Goal: Task Accomplishment & Management: Use online tool/utility

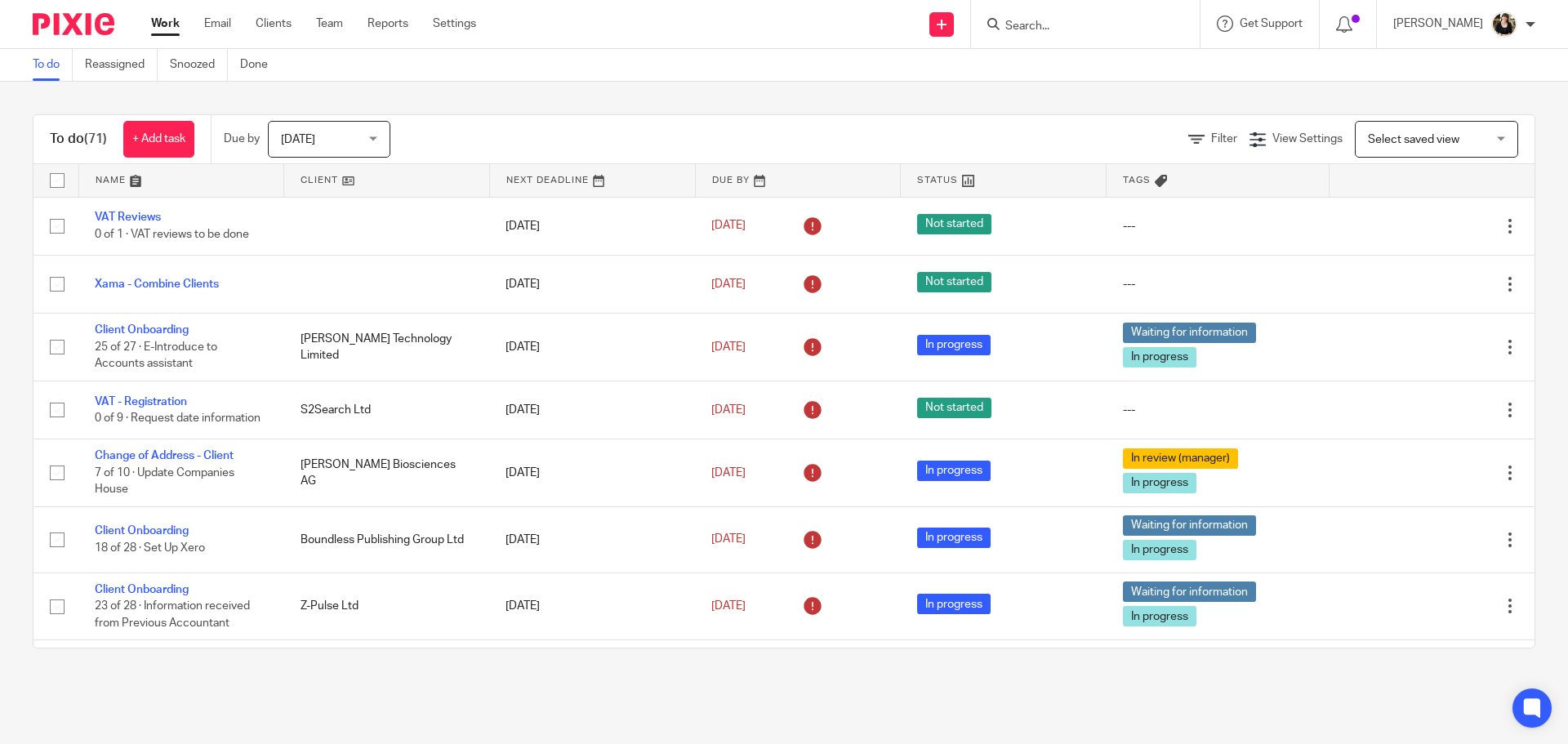
click at [1067, 33] on input "Search" at bounding box center [1077, 27] width 147 height 14
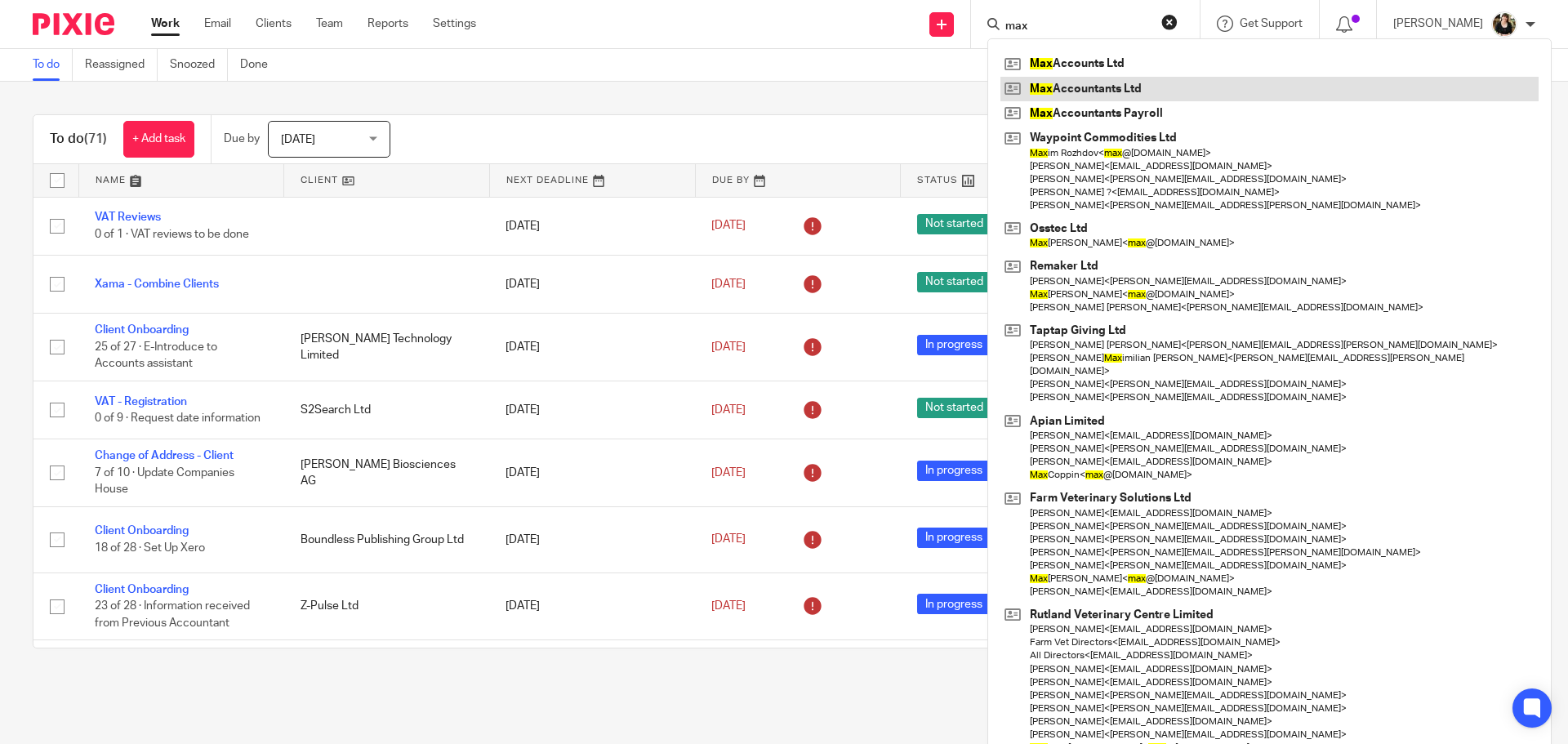
type input "max"
click at [1068, 91] on link at bounding box center [1270, 88] width 538 height 24
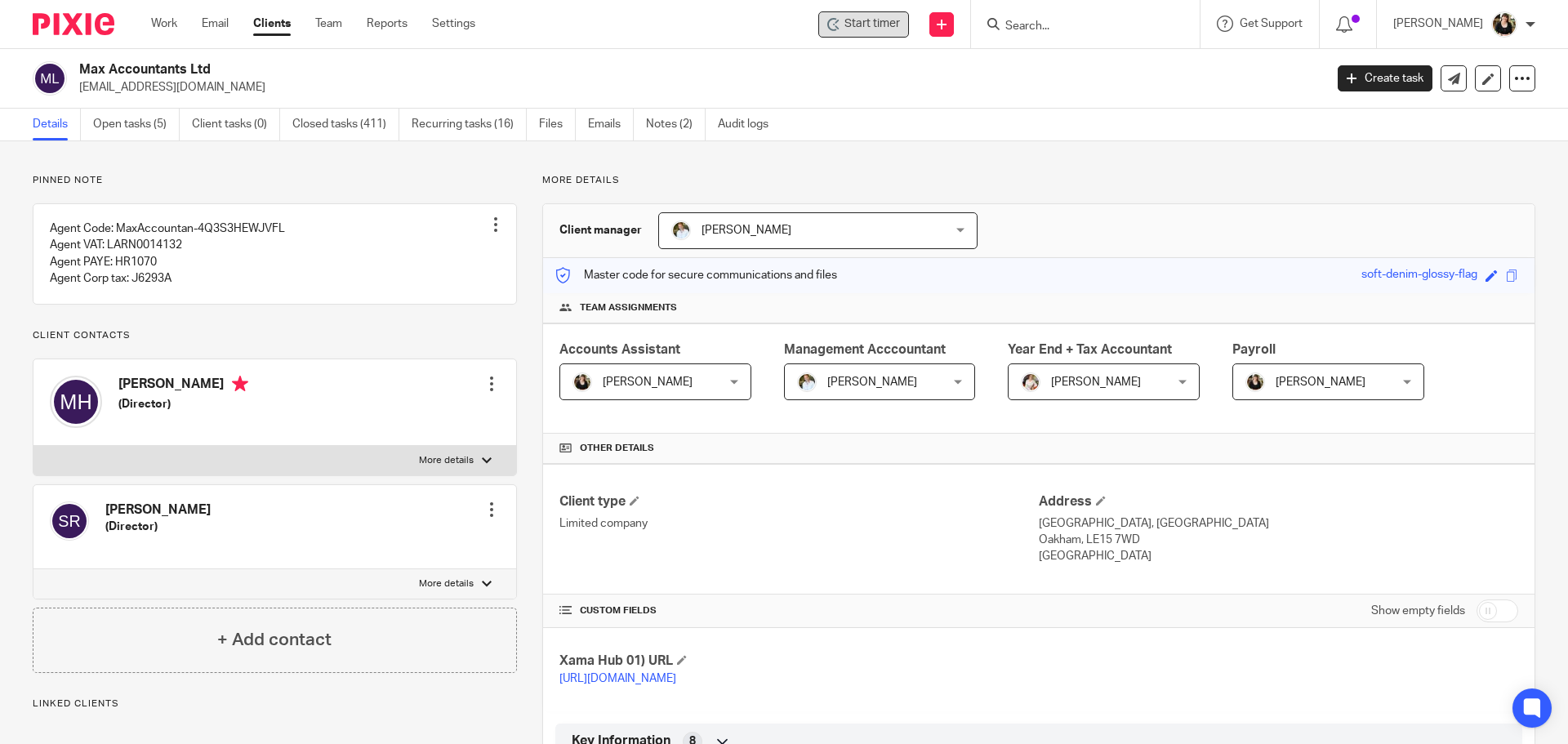
click at [832, 33] on div "Start timer" at bounding box center [863, 24] width 91 height 26
click at [861, 26] on span "Start timer" at bounding box center [872, 23] width 56 height 17
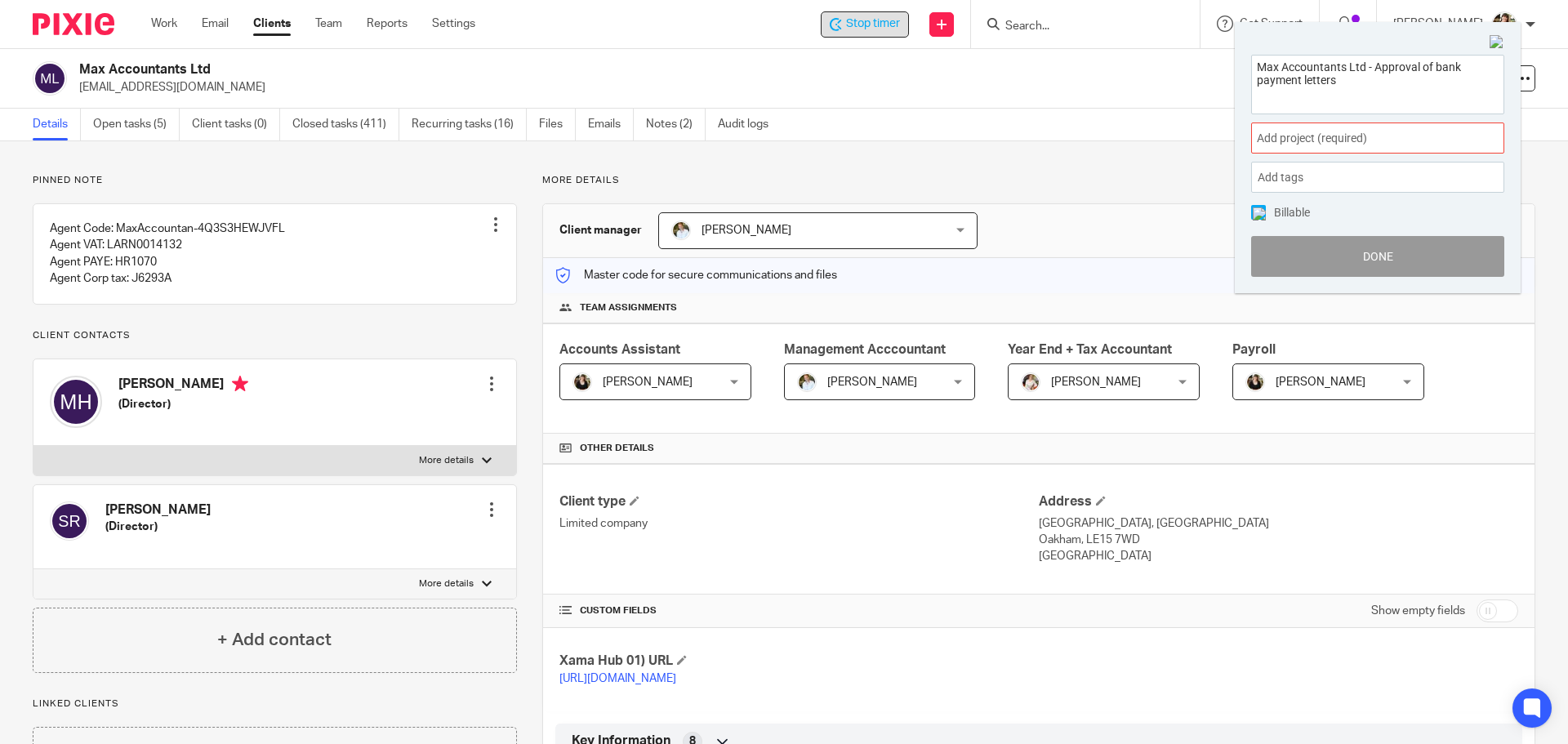
type textarea "Max Accountants Ltd - Approval of bank payment letters"
click at [1318, 130] on span "Add project (required) :" at bounding box center [1360, 138] width 206 height 17
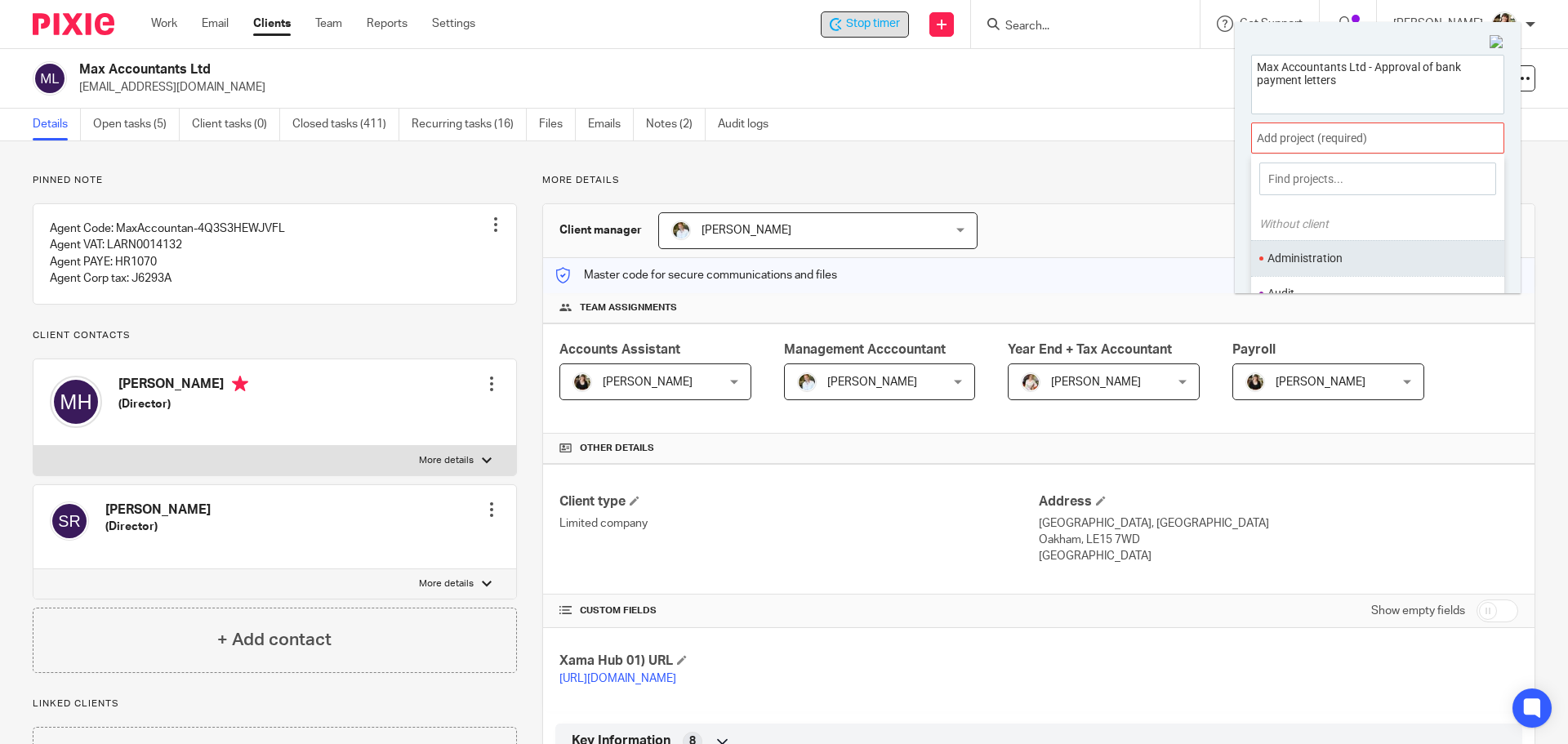
click at [1324, 253] on li "Administration" at bounding box center [1374, 258] width 213 height 17
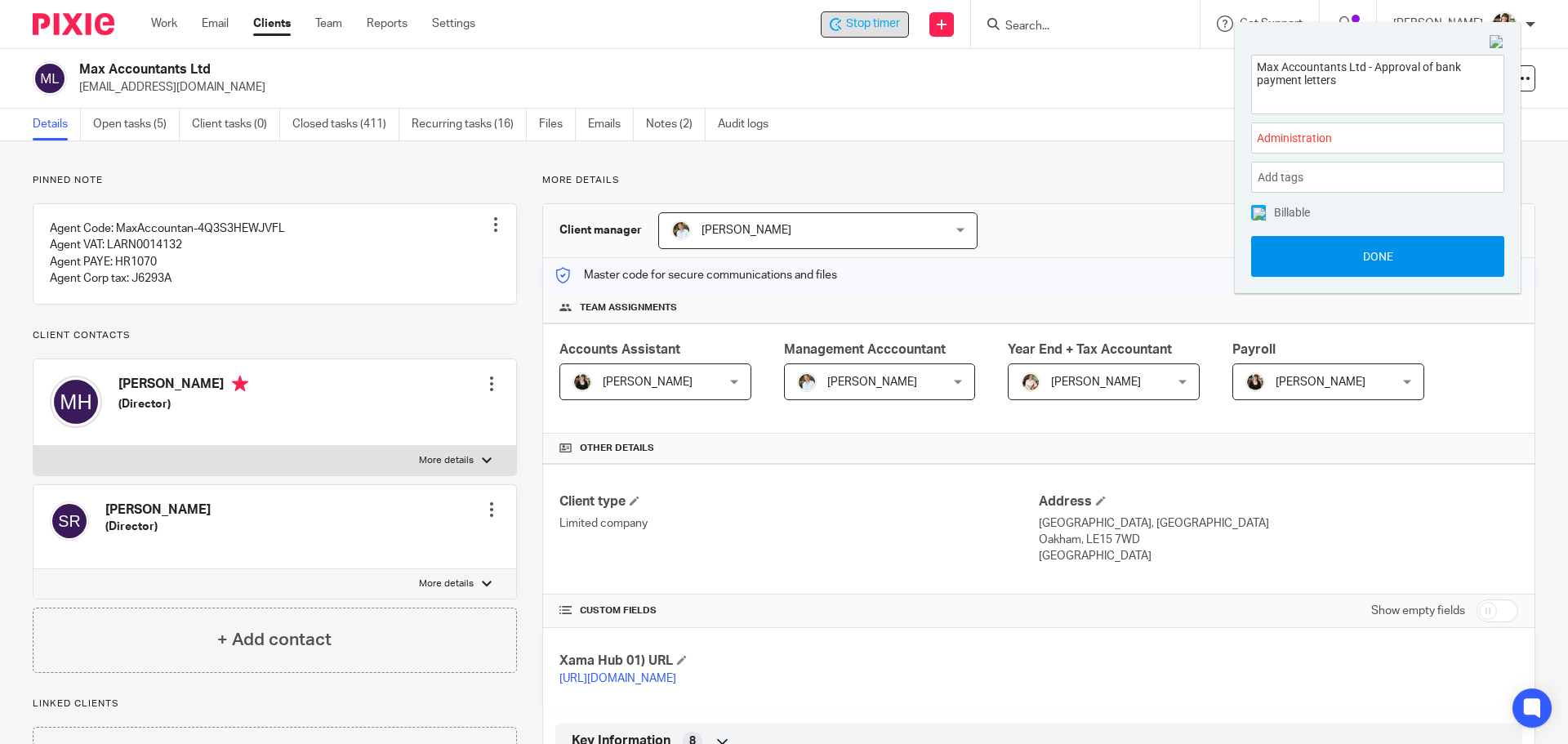
click at [1365, 255] on button "Done" at bounding box center [1377, 255] width 253 height 40
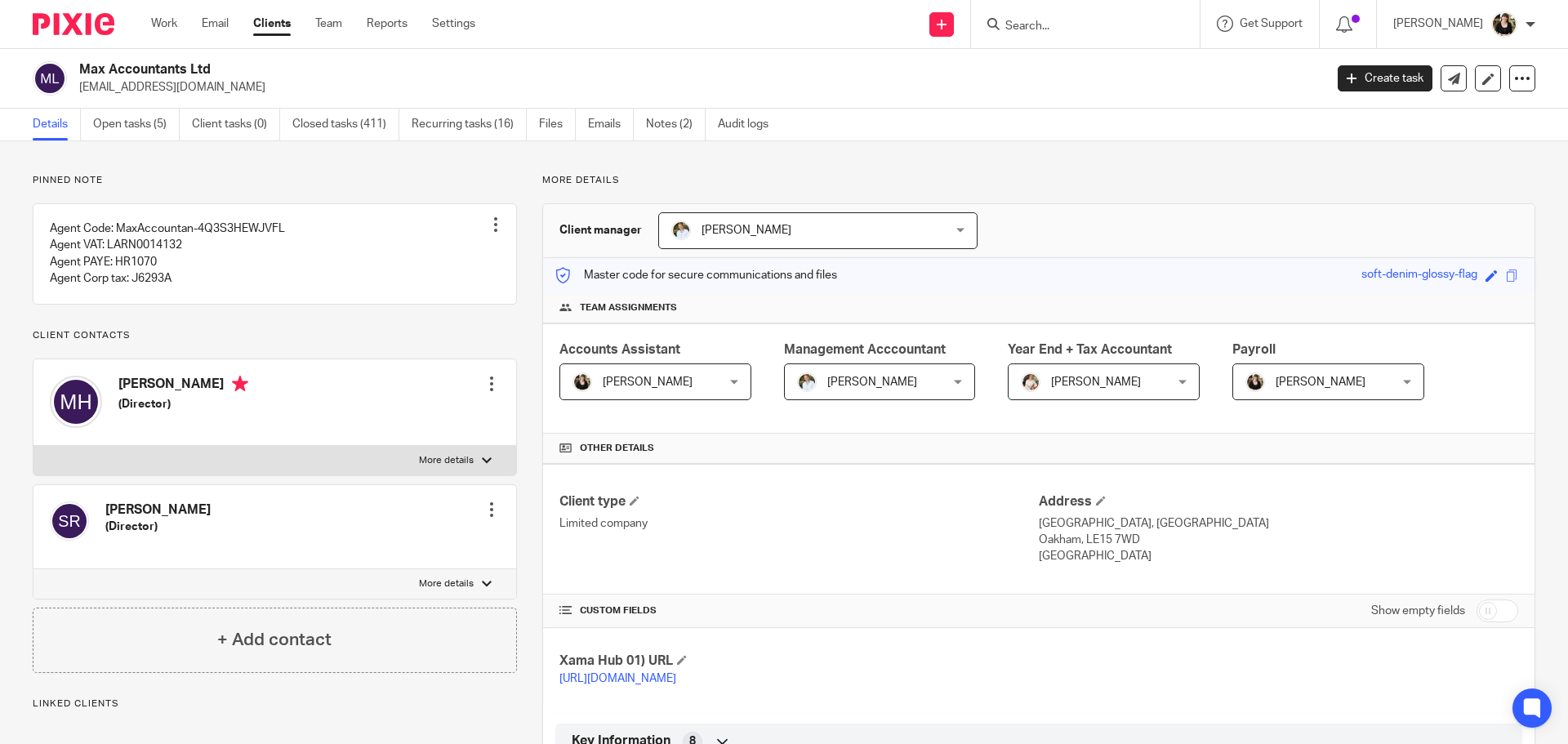
click at [1060, 18] on form at bounding box center [1090, 23] width 174 height 21
click at [1043, 27] on input "Search" at bounding box center [1077, 27] width 147 height 14
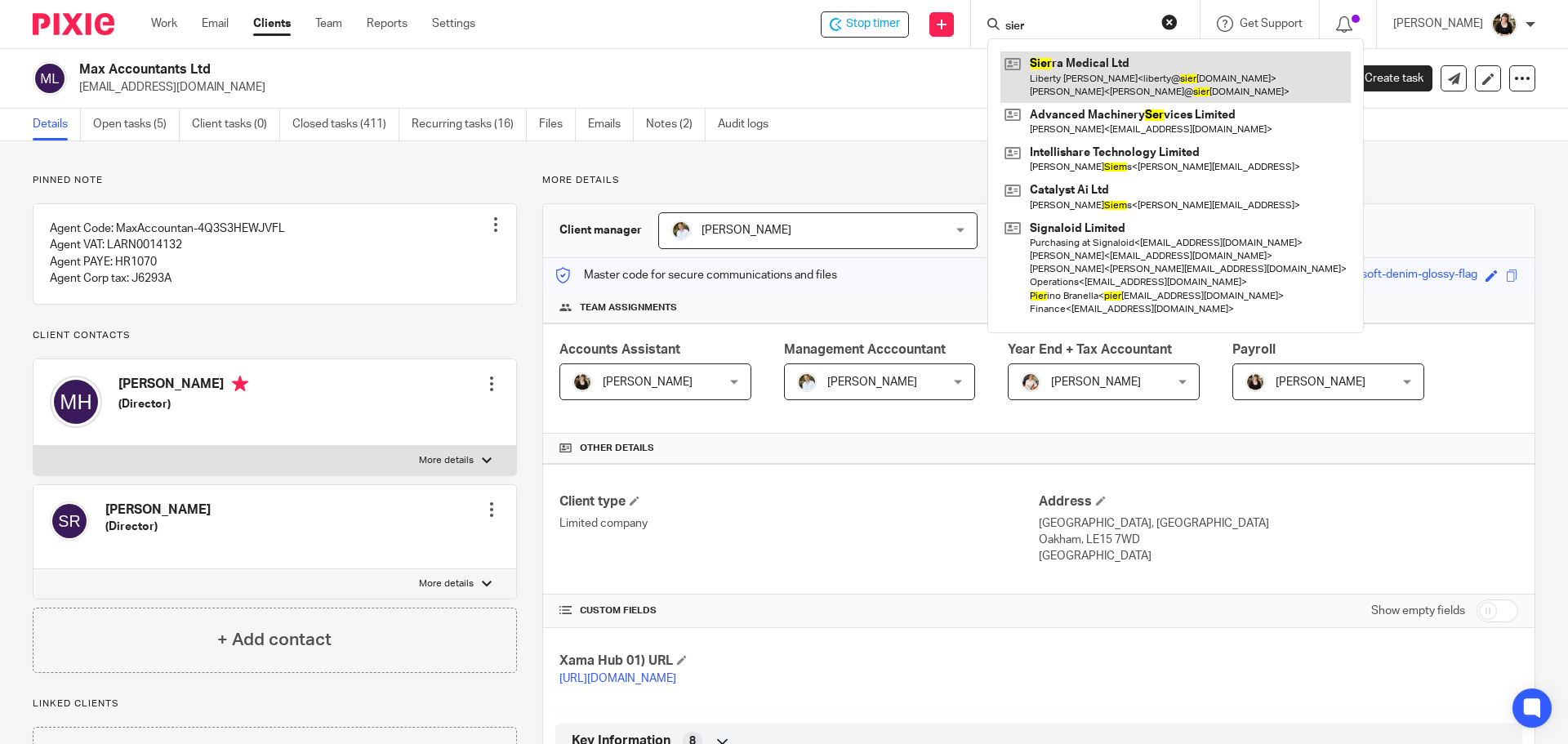
type input "sier"
click at [1081, 67] on link at bounding box center [1176, 76] width 350 height 50
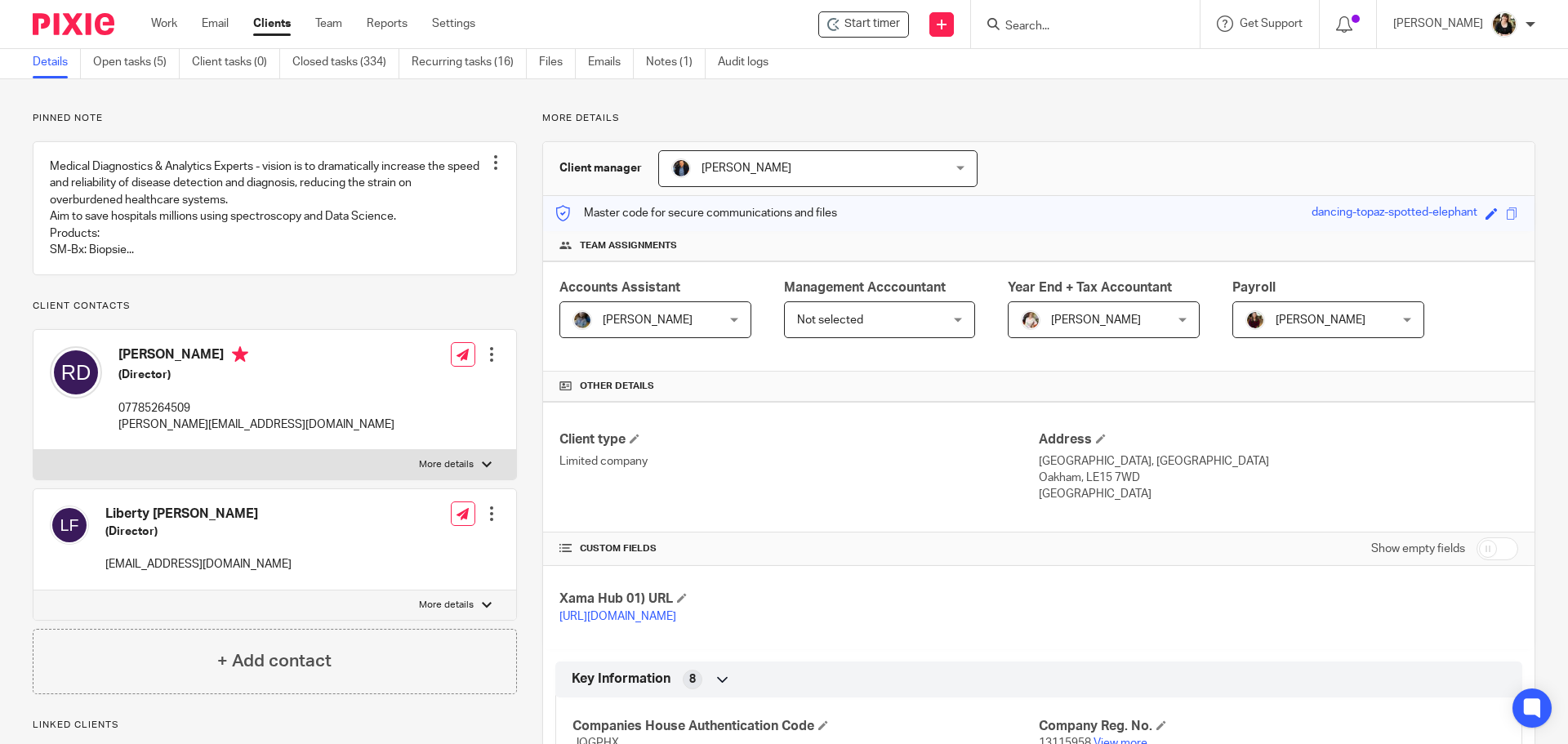
scroll to position [163, 0]
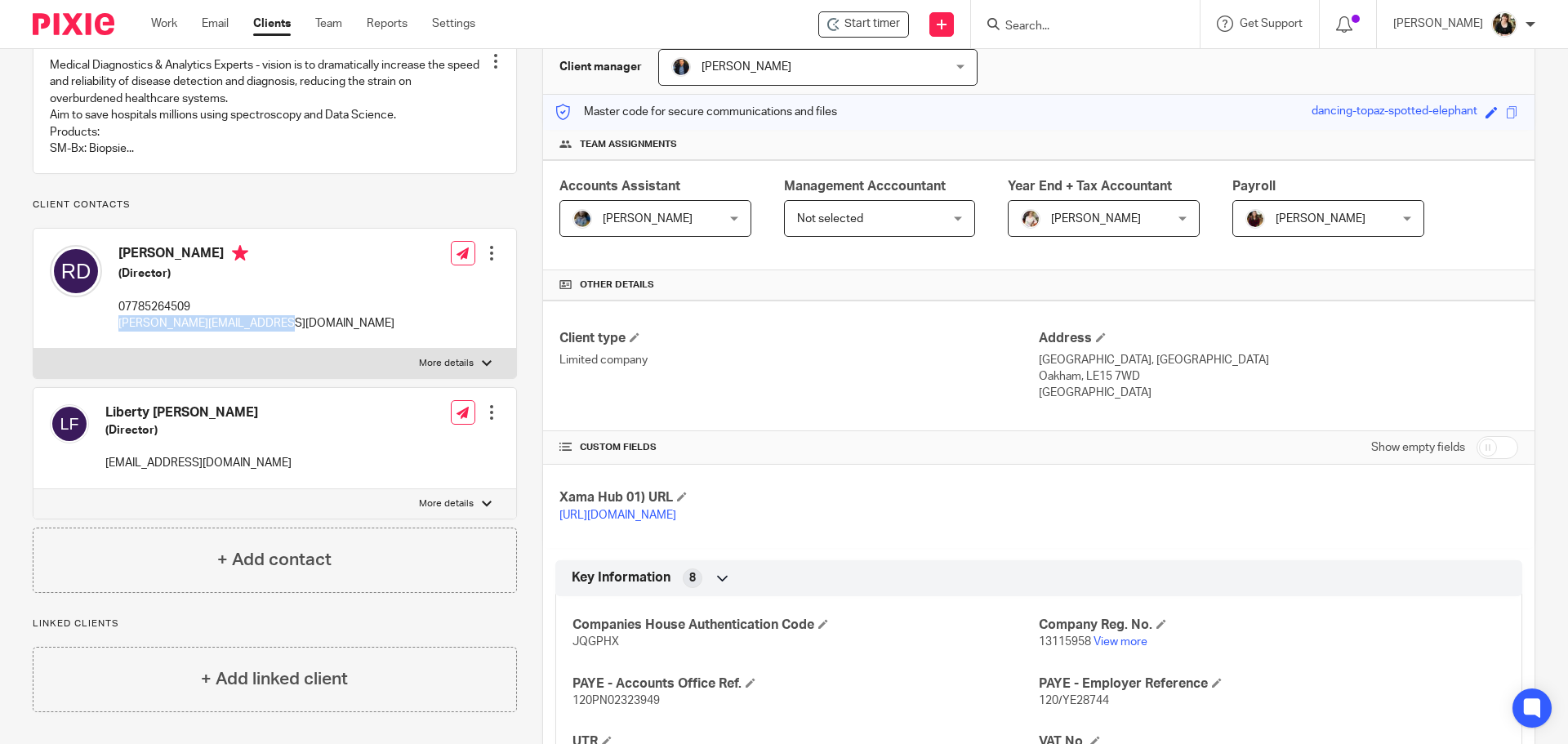
drag, startPoint x: 199, startPoint y: 342, endPoint x: 270, endPoint y: 343, distance: 71.0
click at [270, 343] on div "Robert Denton (Director) 07785264509 robert@sierramedical.co.uk Edit contact Cr…" at bounding box center [275, 288] width 482 height 120
copy p "robert@sierramedical.co.uk"
drag, startPoint x: 105, startPoint y: 481, endPoint x: 248, endPoint y: 483, distance: 143.0
click at [248, 483] on div "Liberty Foreman (Director) liberty@sierramedical.co.uk Edit contact Create clie…" at bounding box center [275, 438] width 482 height 101
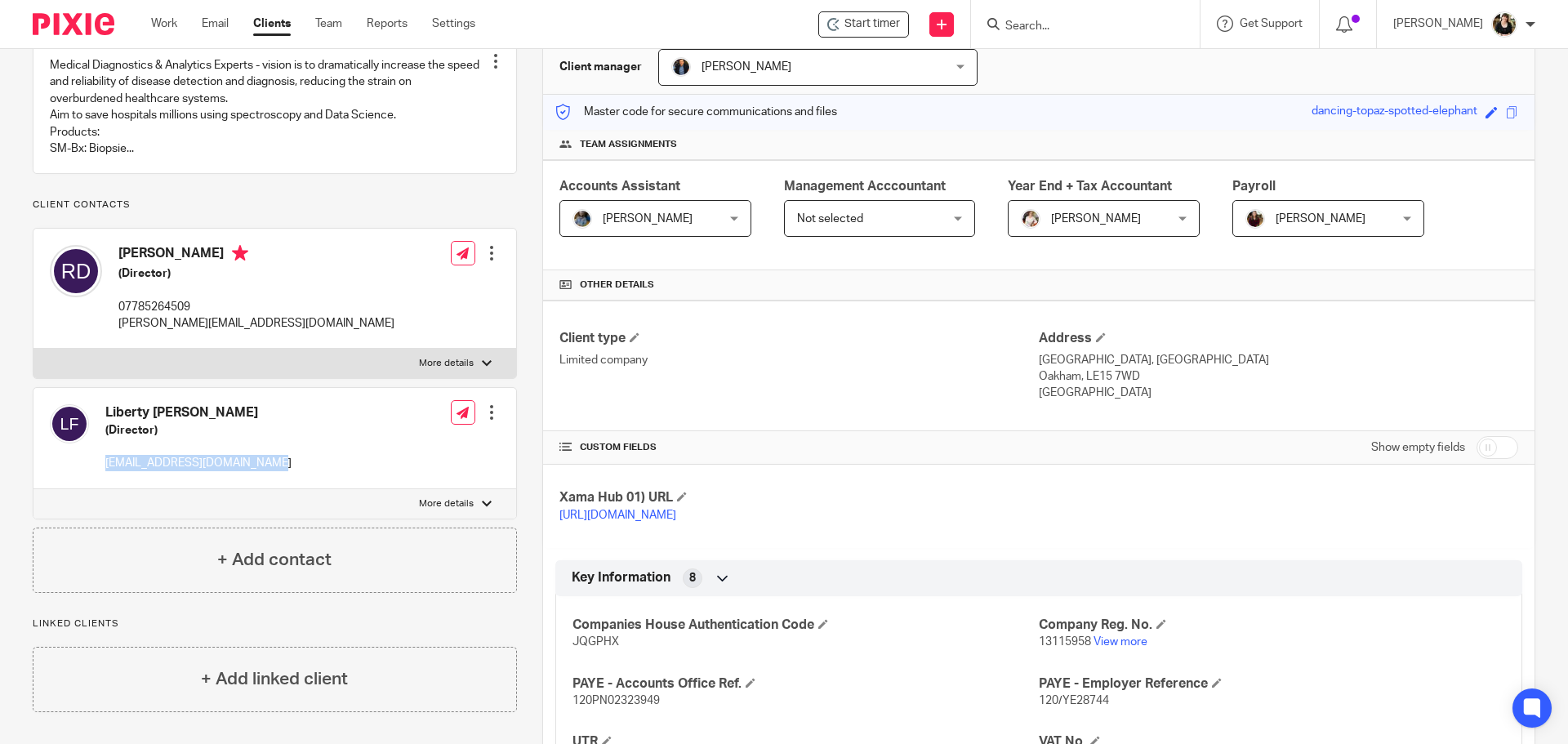
copy p "liberty@sierramedical.co.uk"
click at [1087, 25] on input "Search" at bounding box center [1077, 27] width 147 height 14
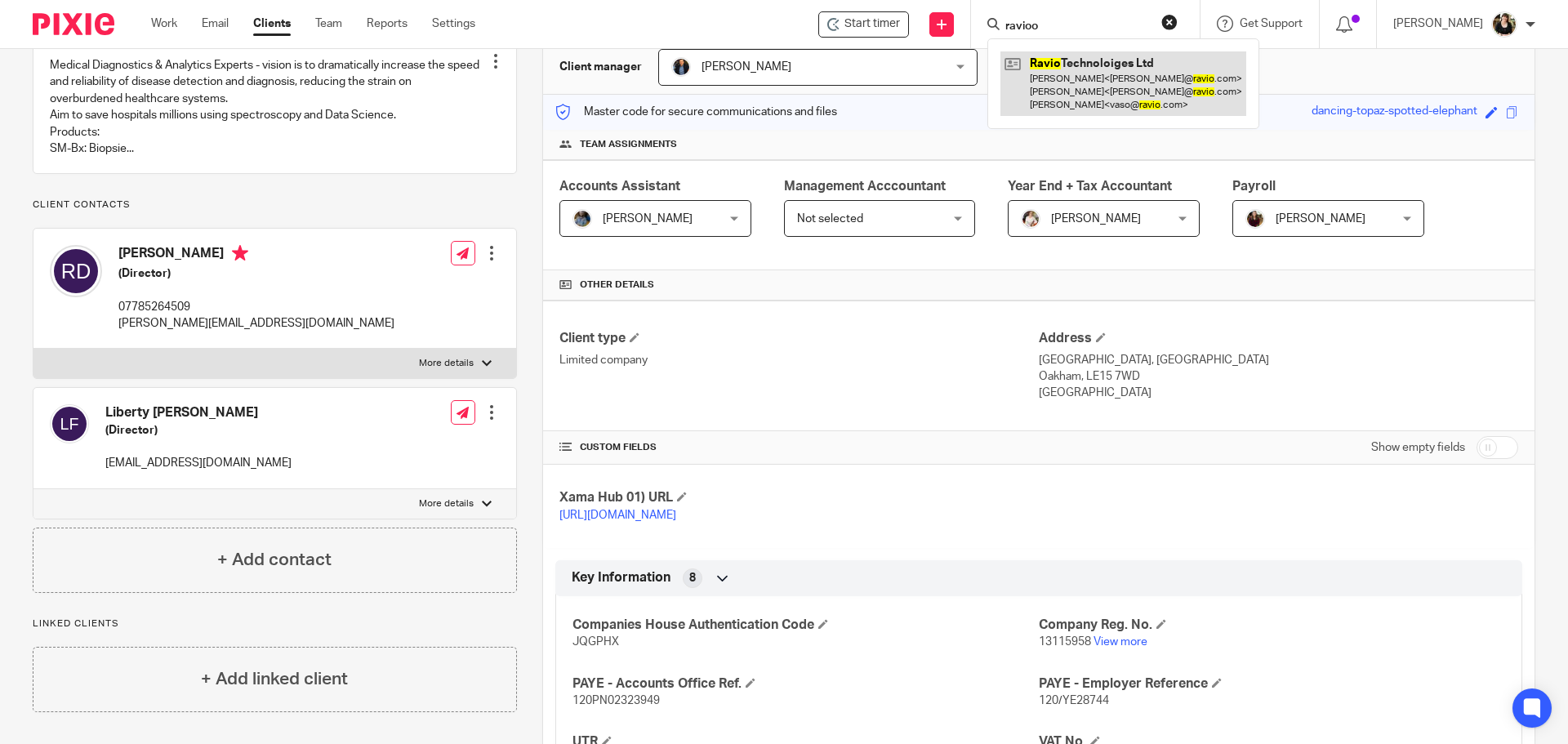
type input "ravioo"
click at [1077, 89] on link at bounding box center [1123, 84] width 246 height 65
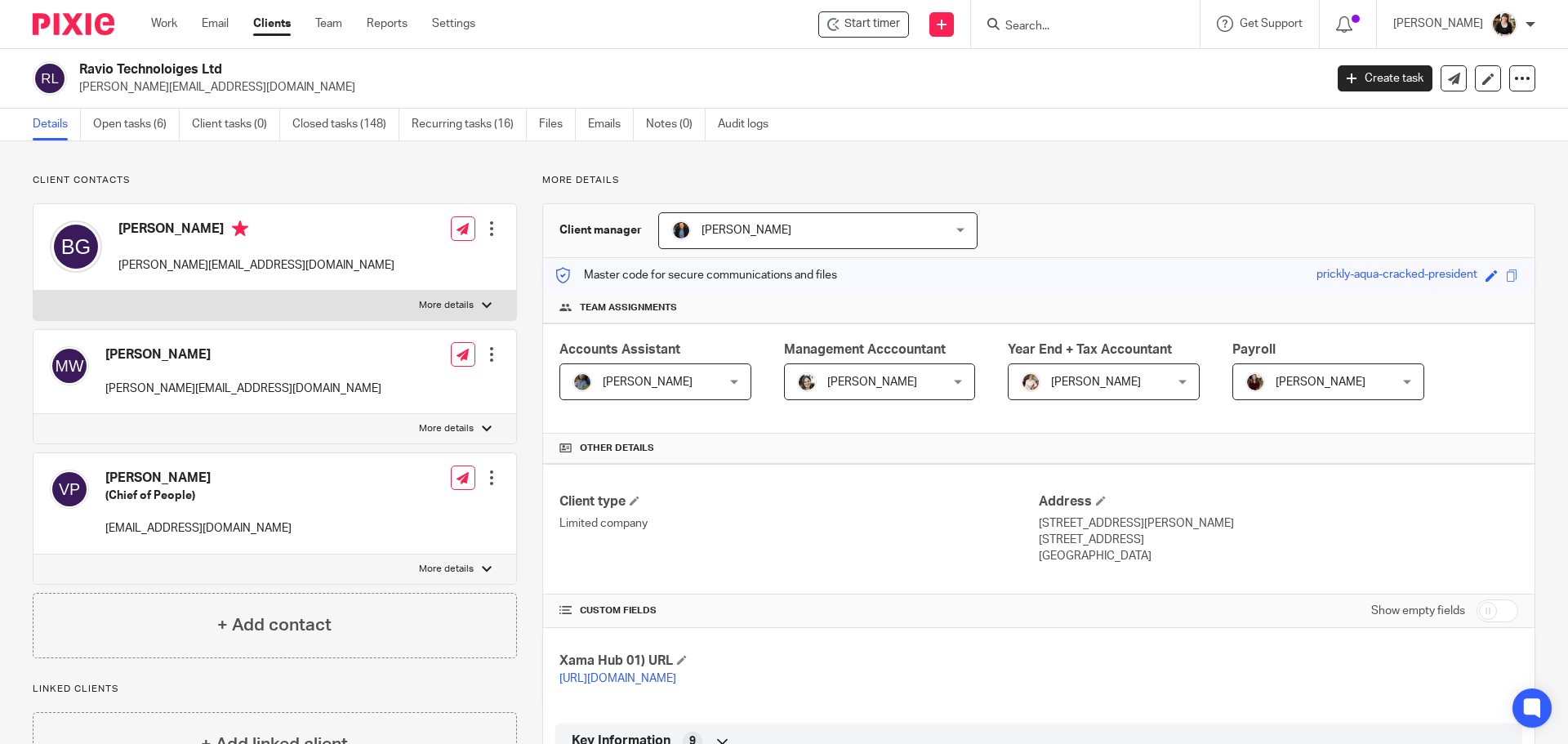
click at [1024, 18] on form at bounding box center [1090, 23] width 174 height 21
click at [1029, 30] on input "Search" at bounding box center [1077, 27] width 147 height 14
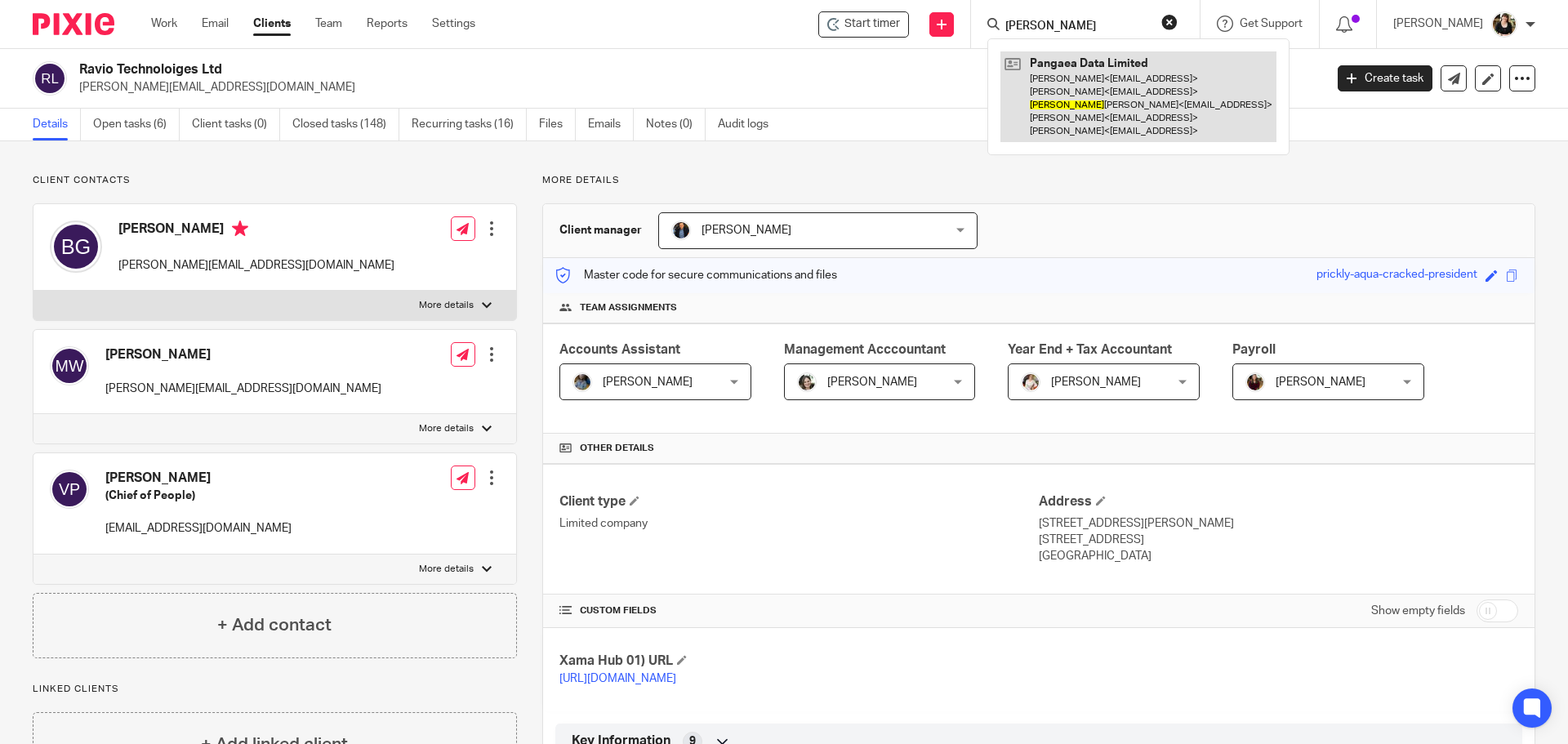
type input "[PERSON_NAME]"
click at [1076, 93] on link at bounding box center [1139, 96] width 276 height 91
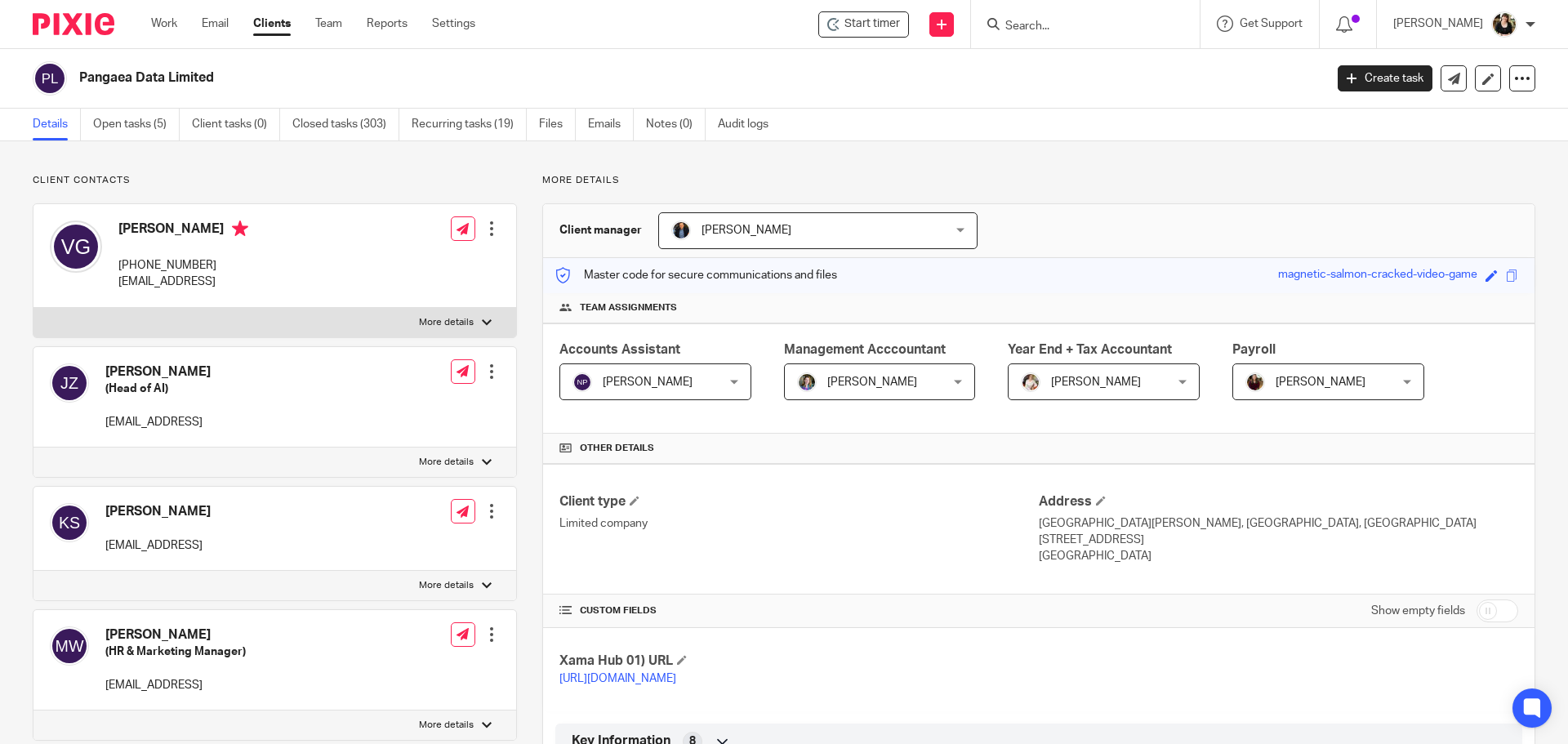
click at [1022, 27] on input "Search" at bounding box center [1077, 27] width 147 height 14
click at [1034, 23] on input "Search" at bounding box center [1077, 27] width 147 height 14
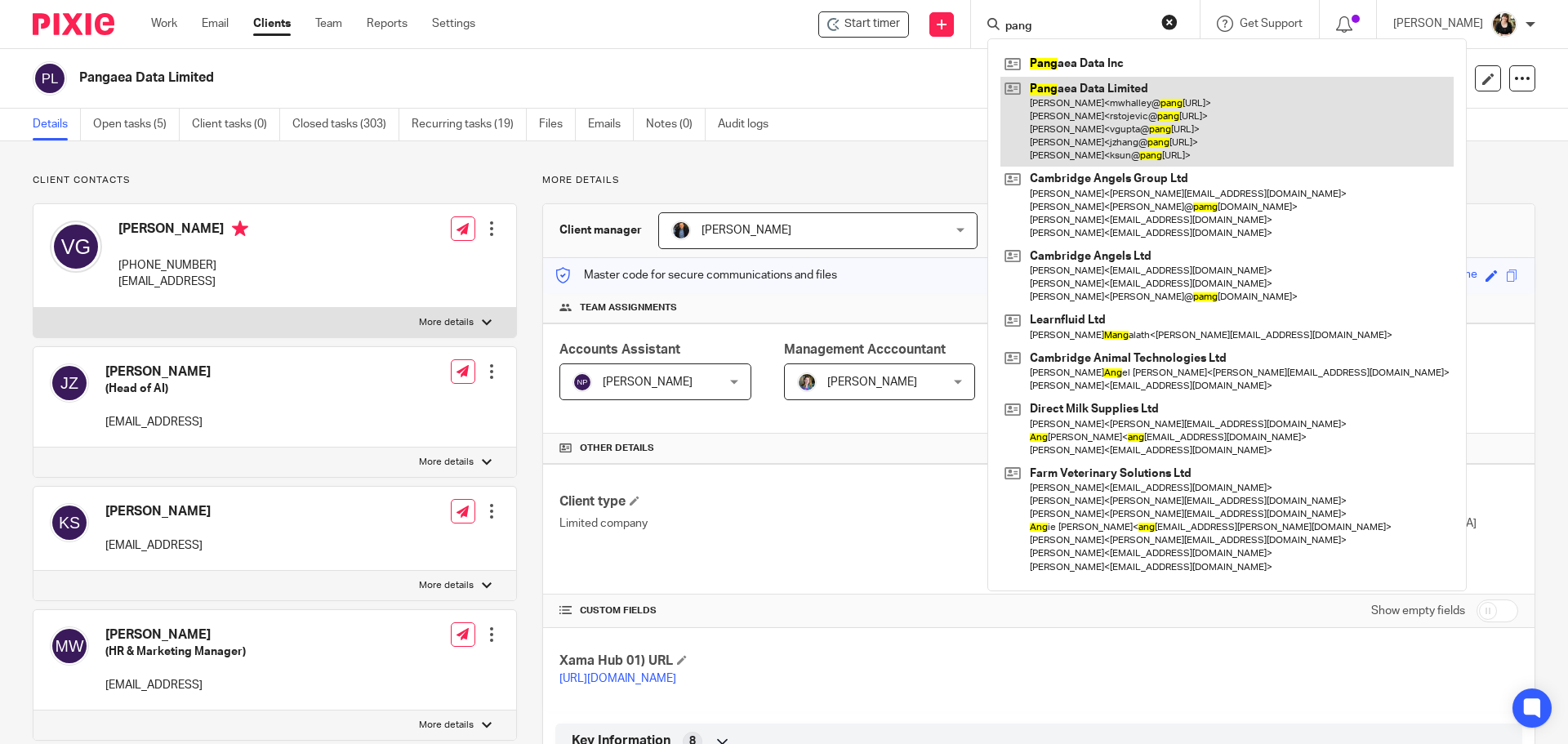
type input "pang"
click at [1129, 108] on link at bounding box center [1228, 121] width 454 height 91
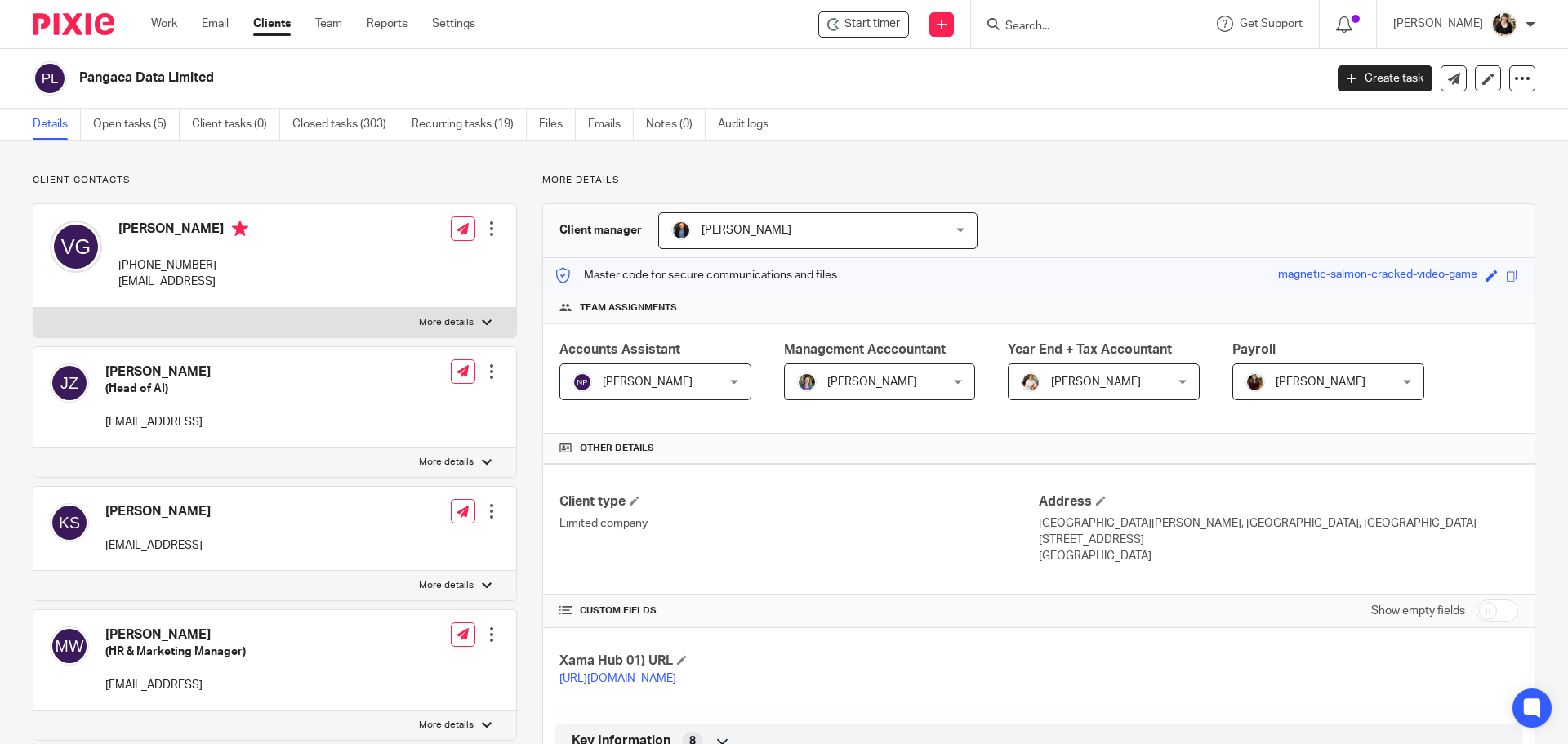
click at [879, 388] on span "[PERSON_NAME]" at bounding box center [869, 381] width 142 height 34
click at [1081, 16] on form at bounding box center [1090, 23] width 174 height 21
click at [1070, 22] on input "Search" at bounding box center [1077, 27] width 147 height 14
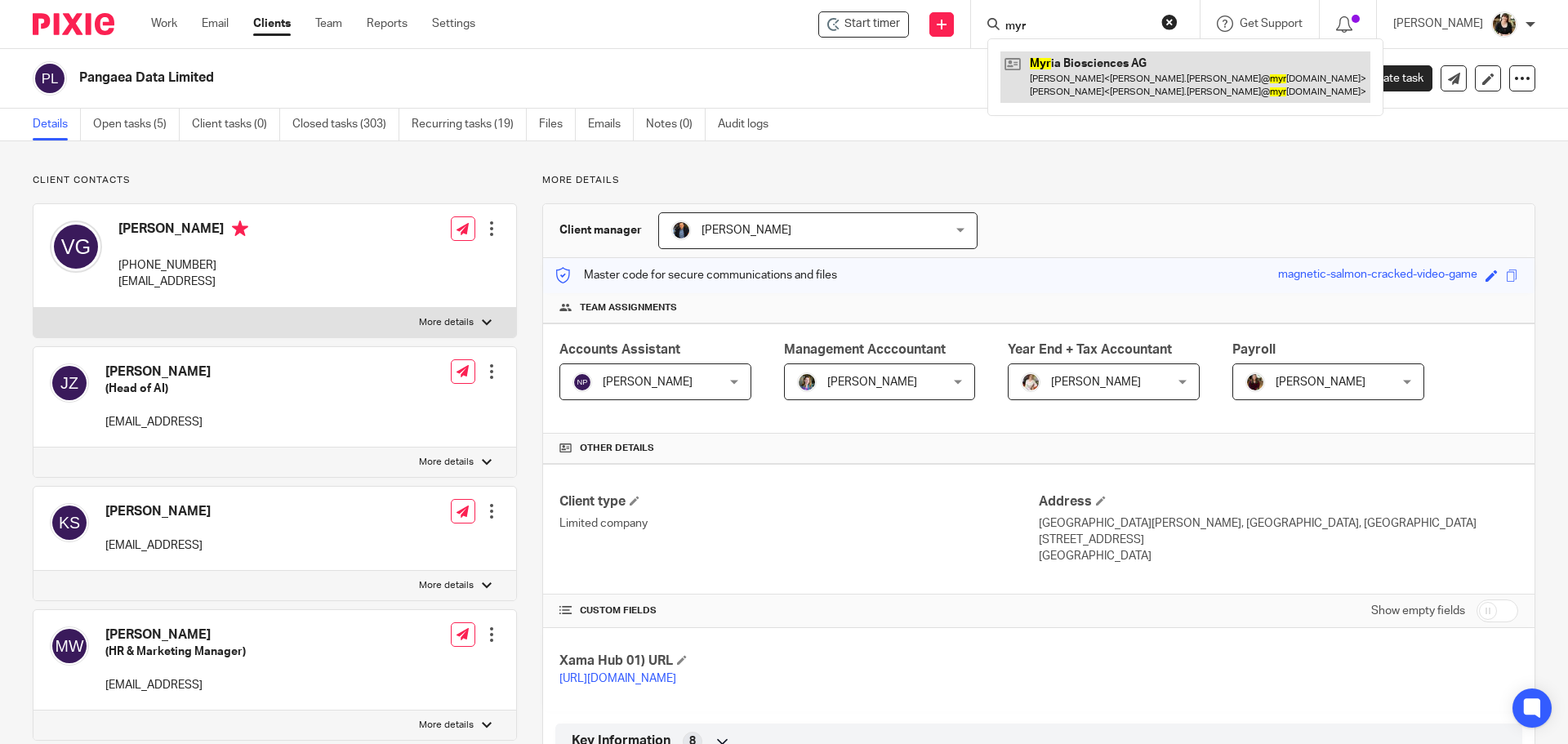
type input "myr"
click at [1070, 66] on link at bounding box center [1185, 76] width 370 height 50
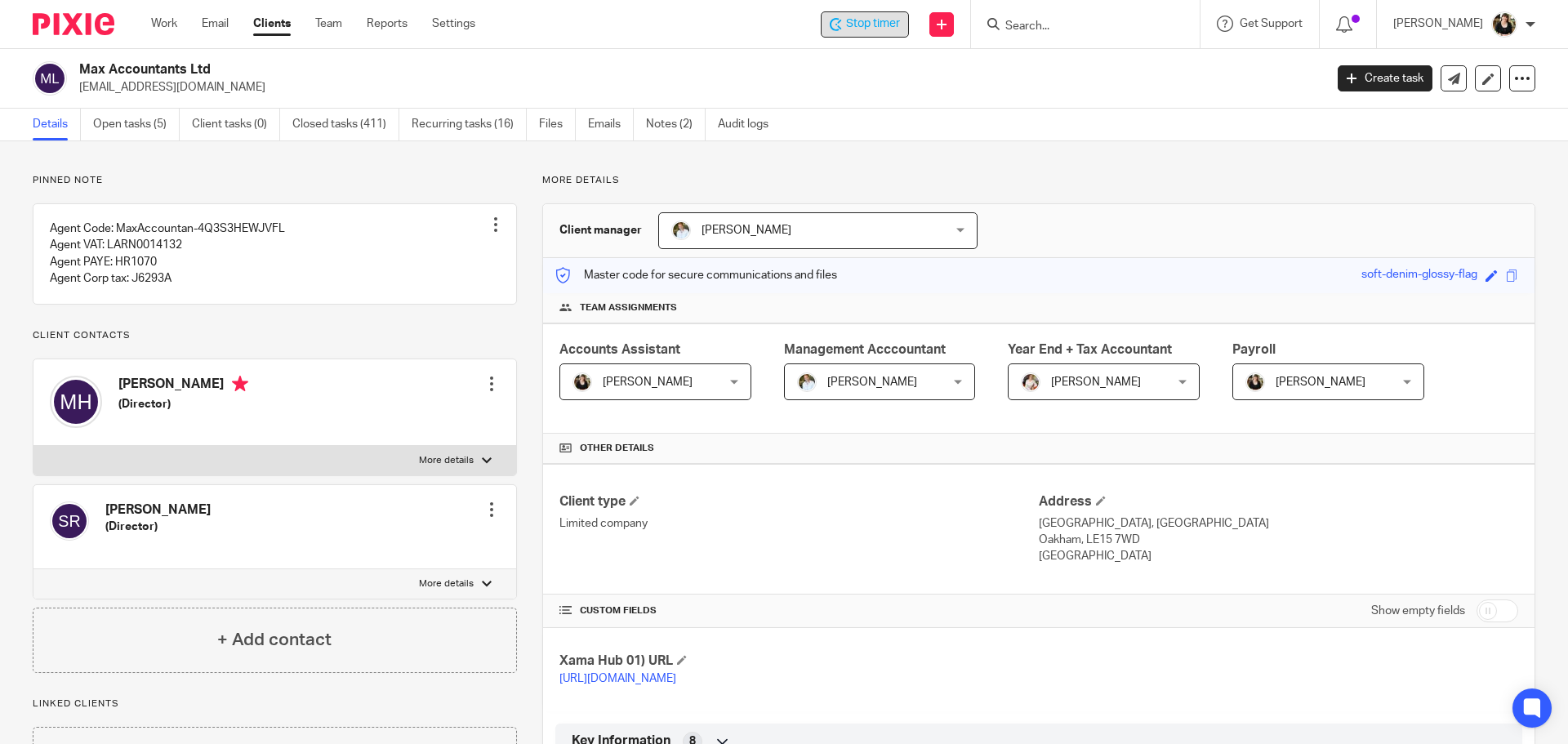
click at [870, 29] on span "Stop timer" at bounding box center [873, 23] width 54 height 17
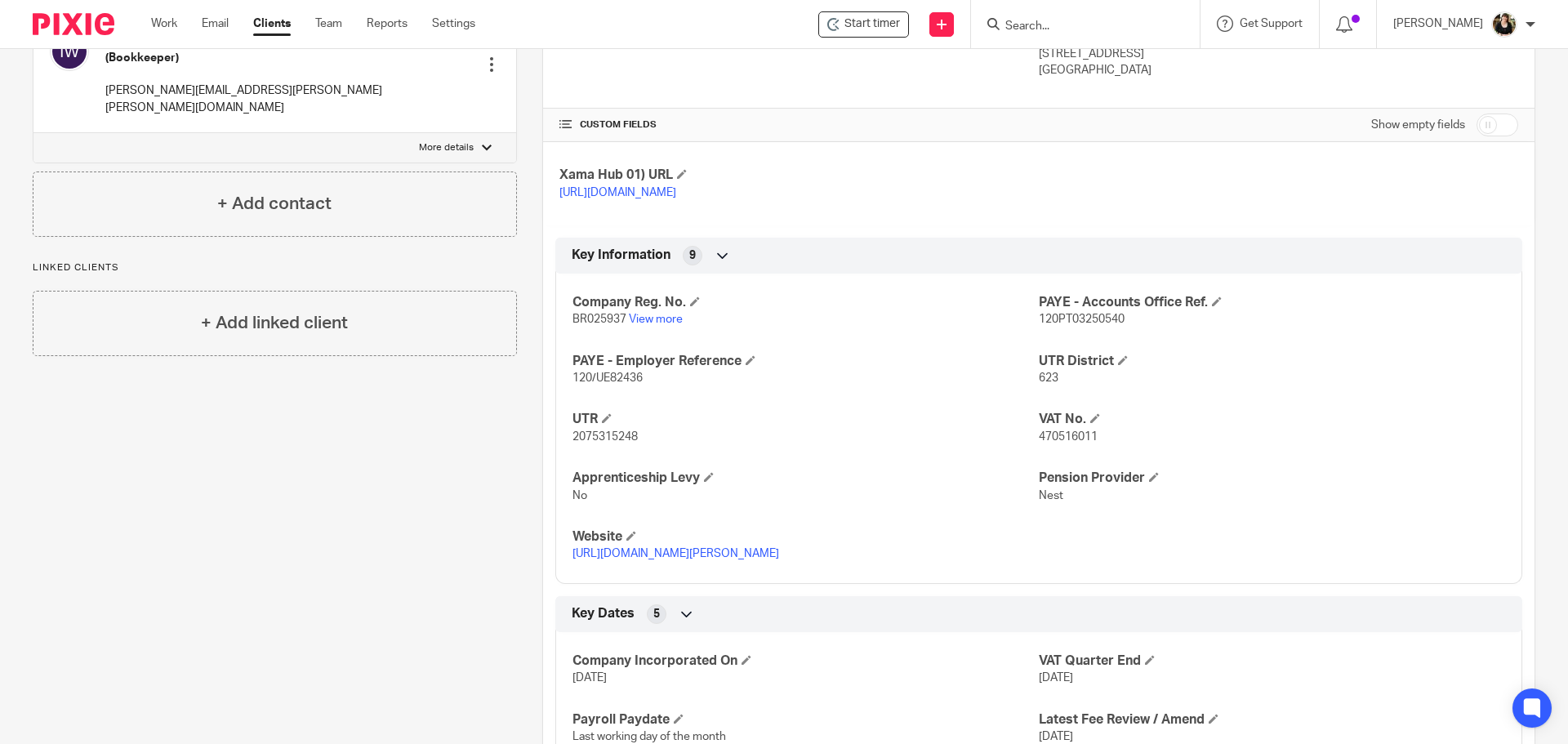
scroll to position [489, 0]
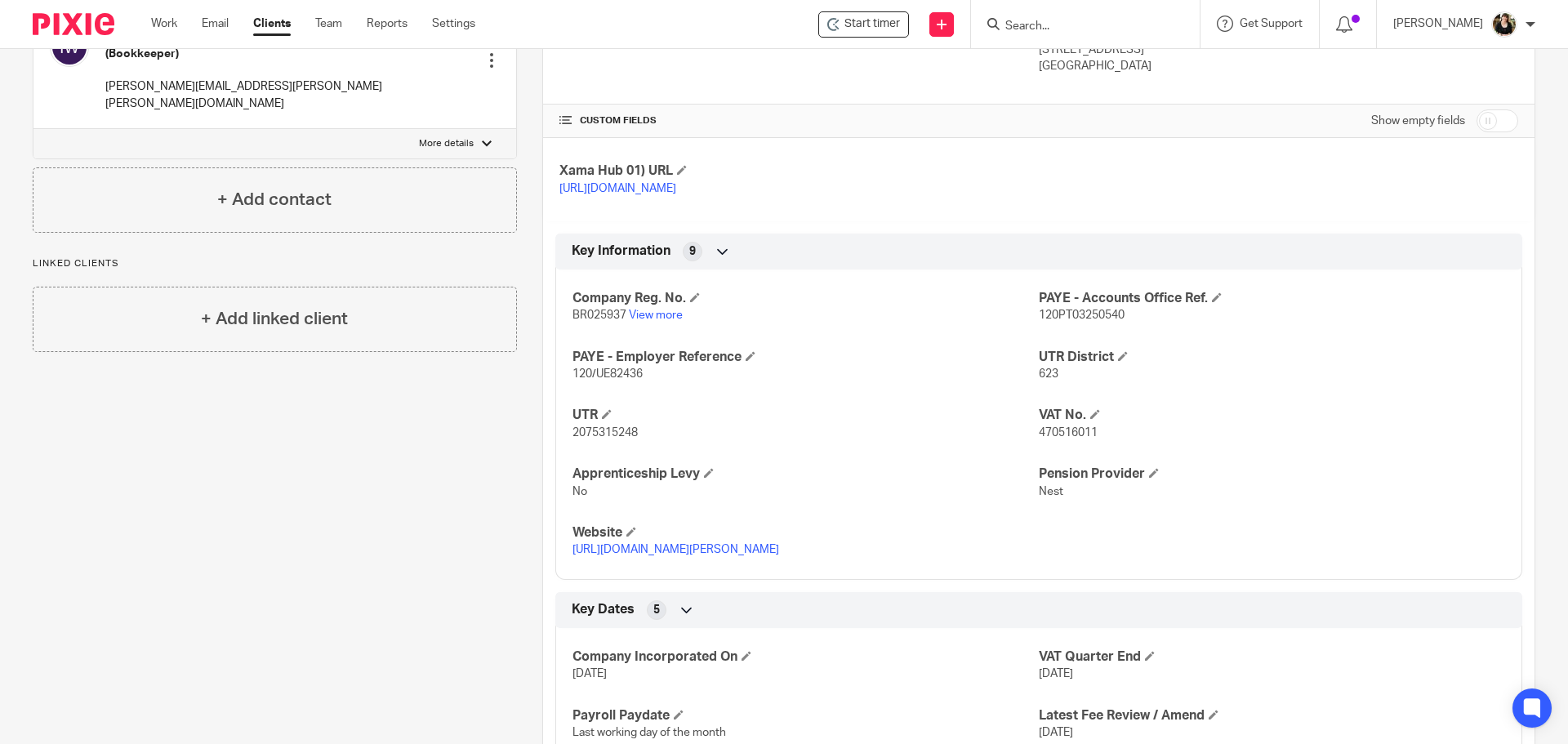
click at [1046, 438] on span "470516011" at bounding box center [1068, 433] width 59 height 12
copy span "470516011"
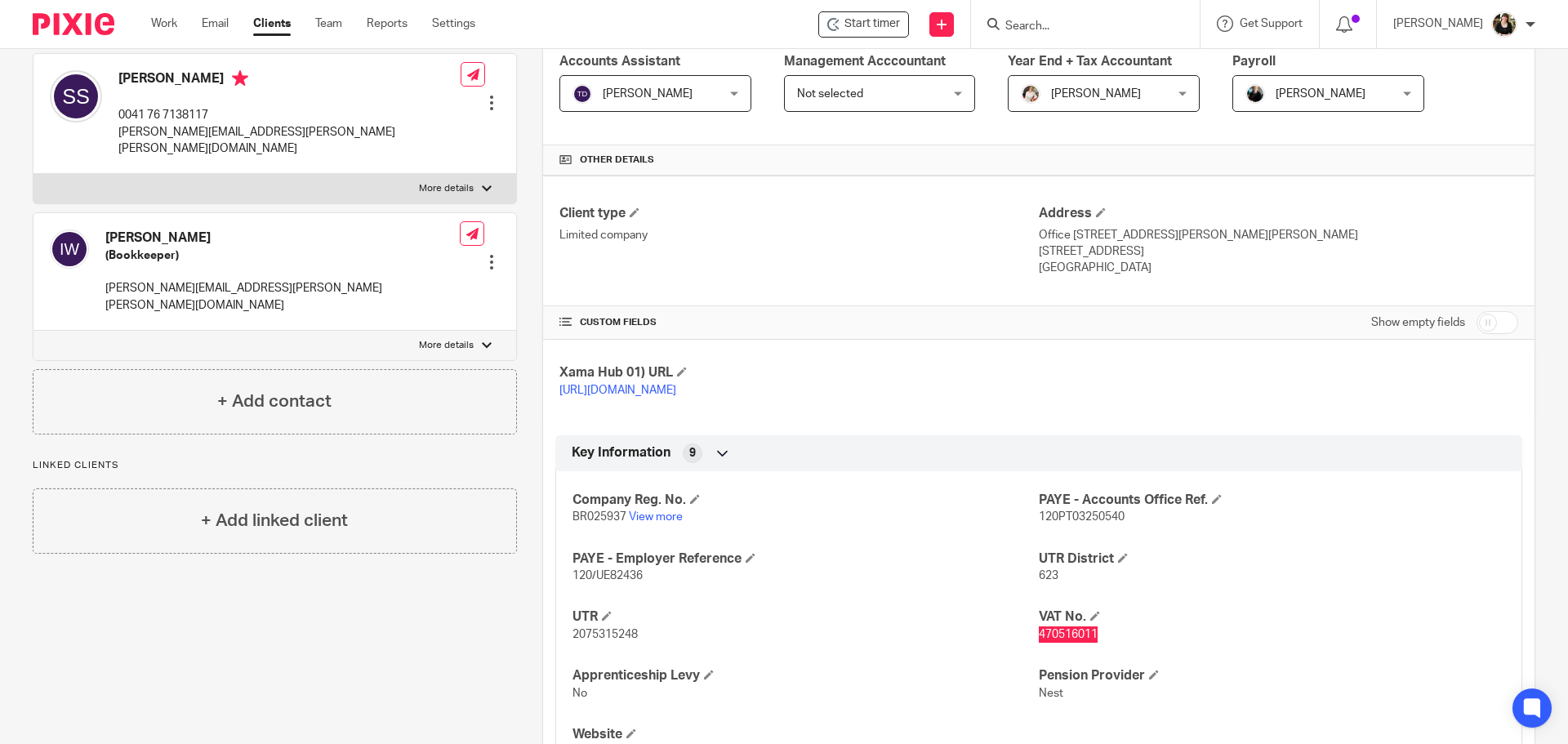
scroll to position [82, 0]
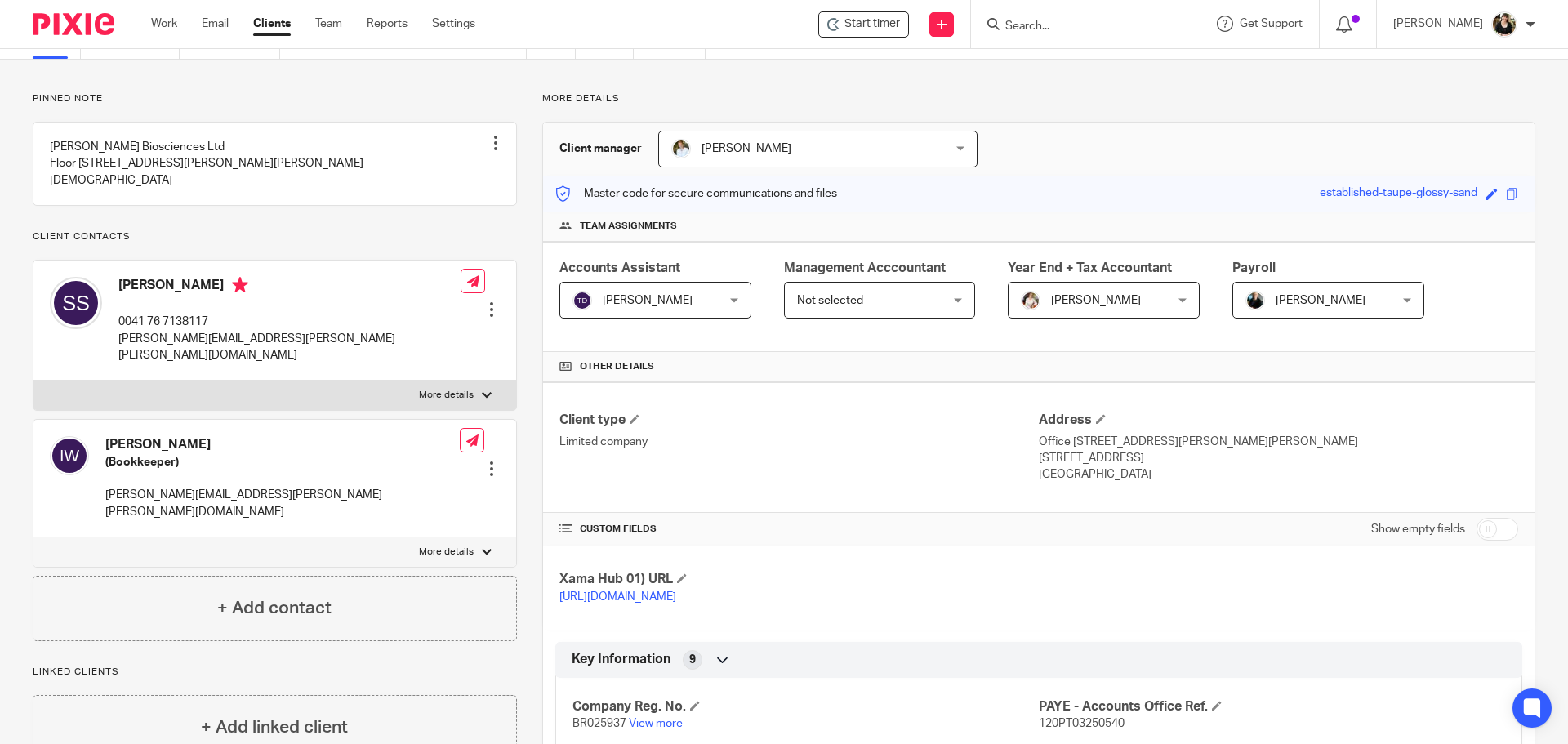
click at [1074, 31] on input "Search" at bounding box center [1077, 27] width 147 height 14
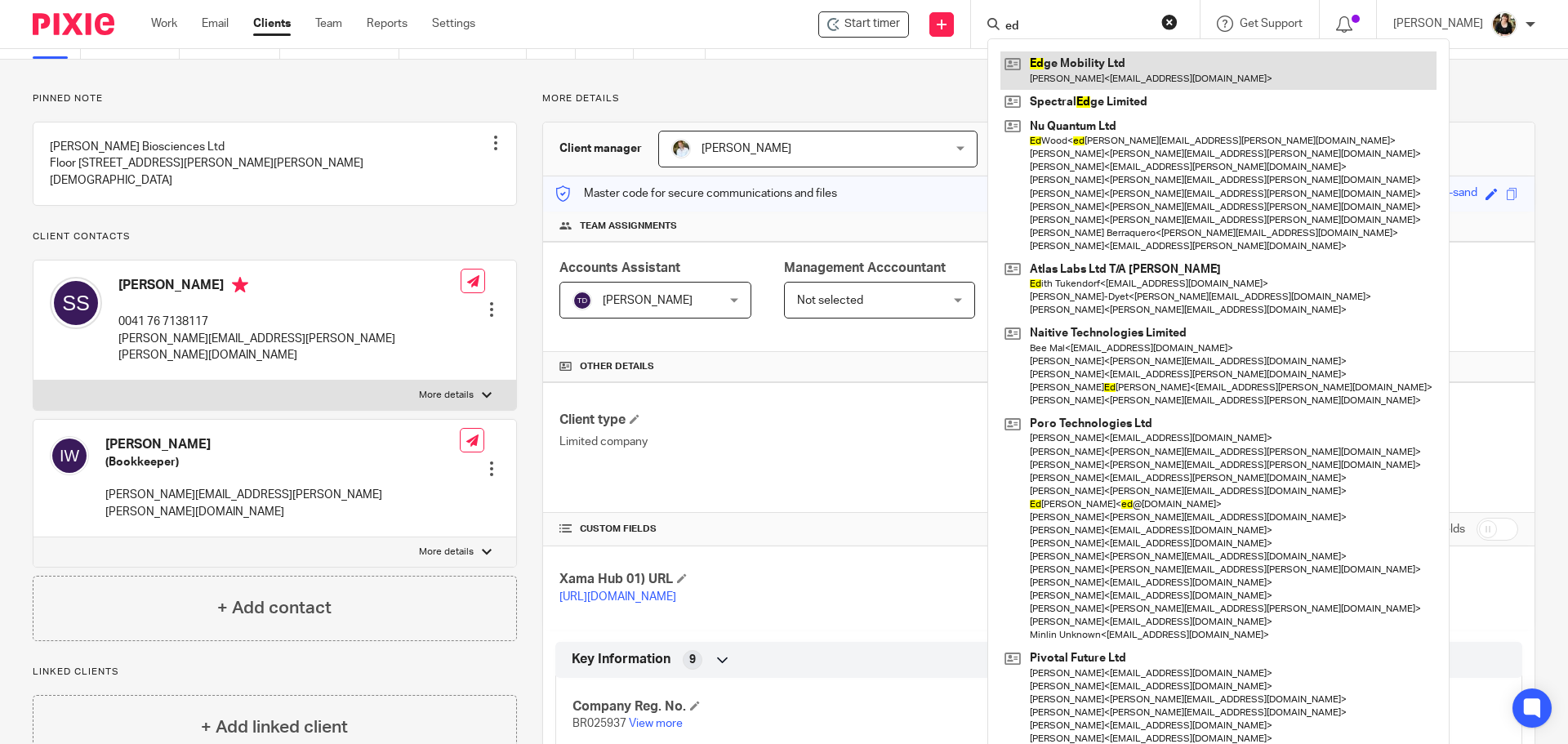
type input "ed"
click at [1067, 67] on link at bounding box center [1219, 70] width 437 height 38
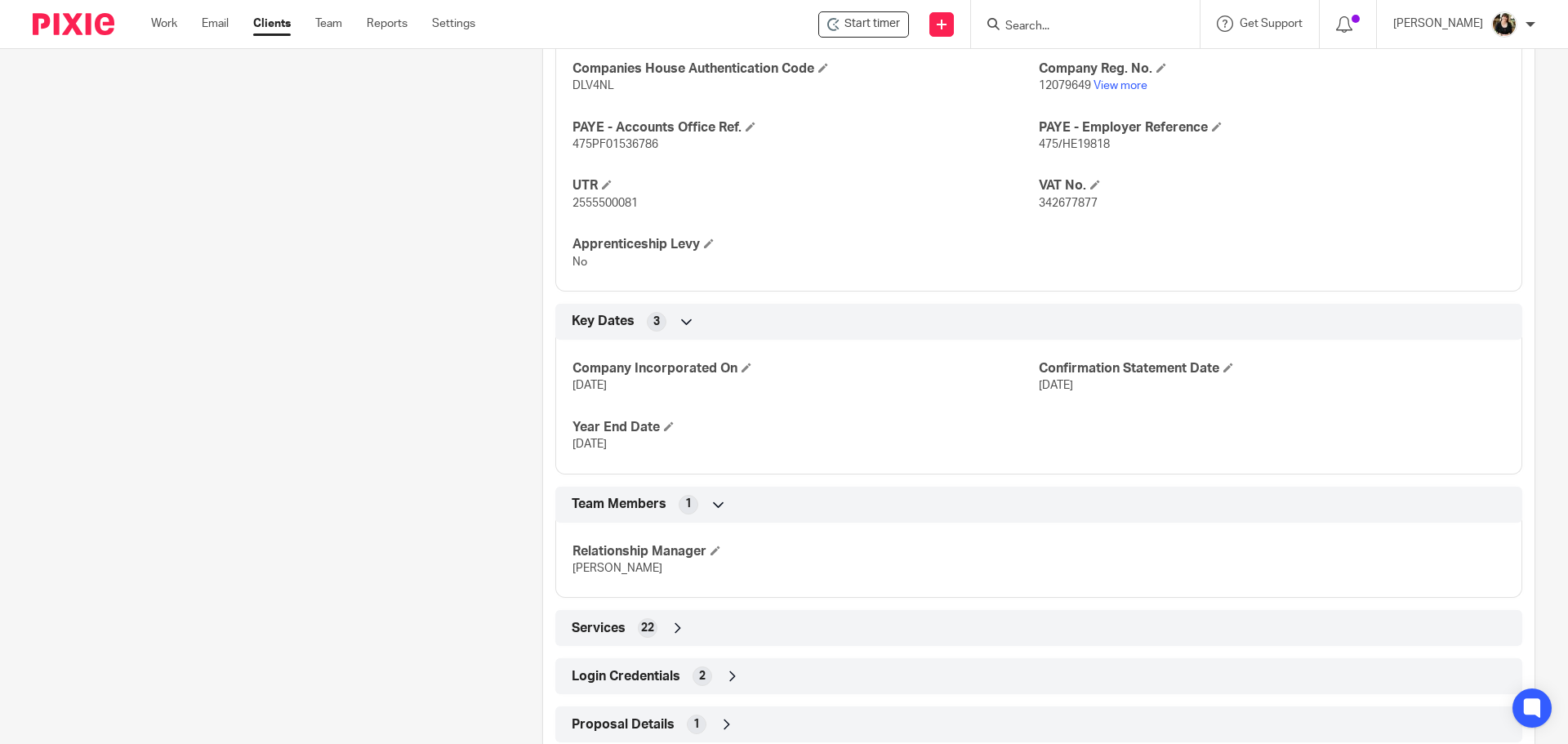
scroll to position [781, 0]
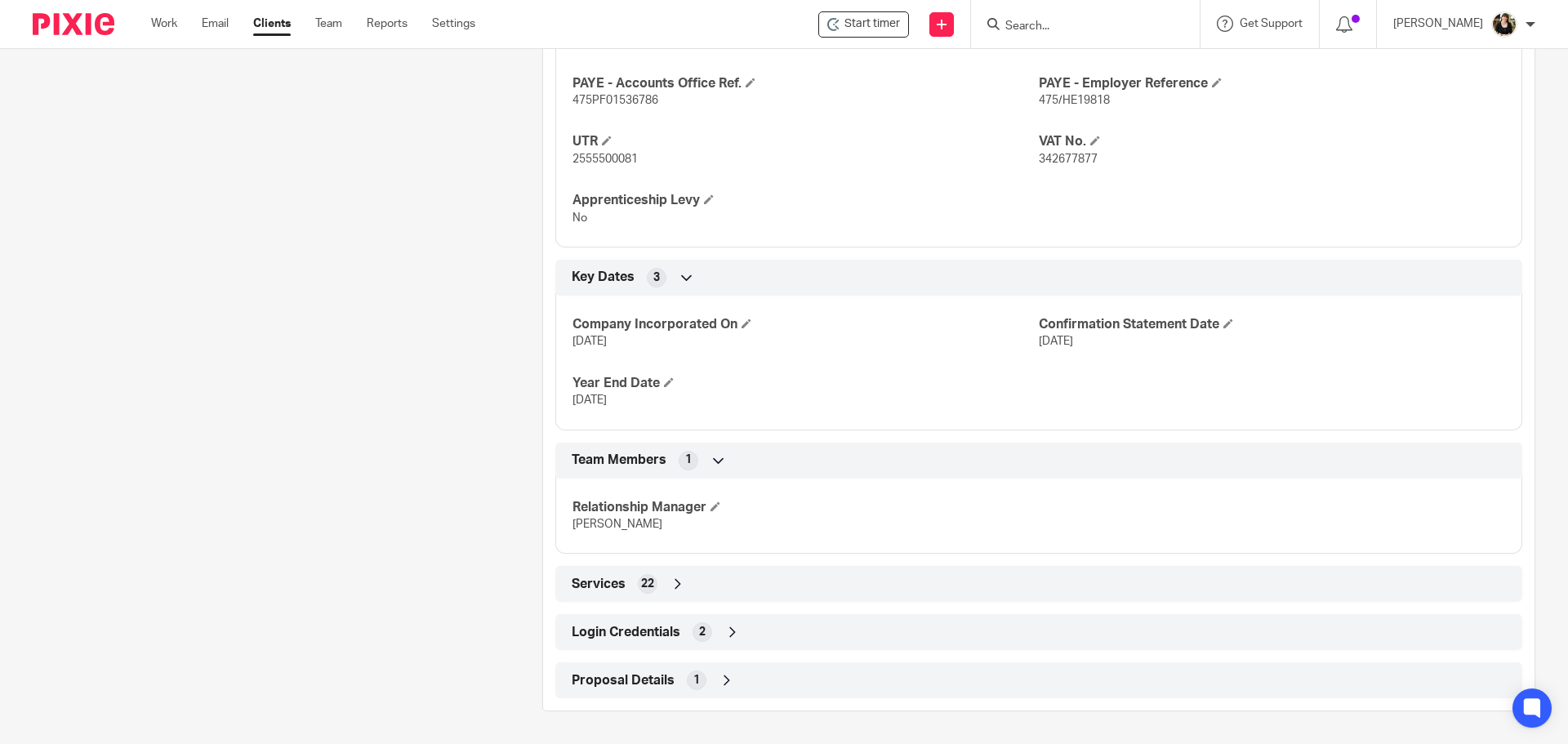
click at [643, 641] on div "Login Credentials 2" at bounding box center [1039, 632] width 942 height 28
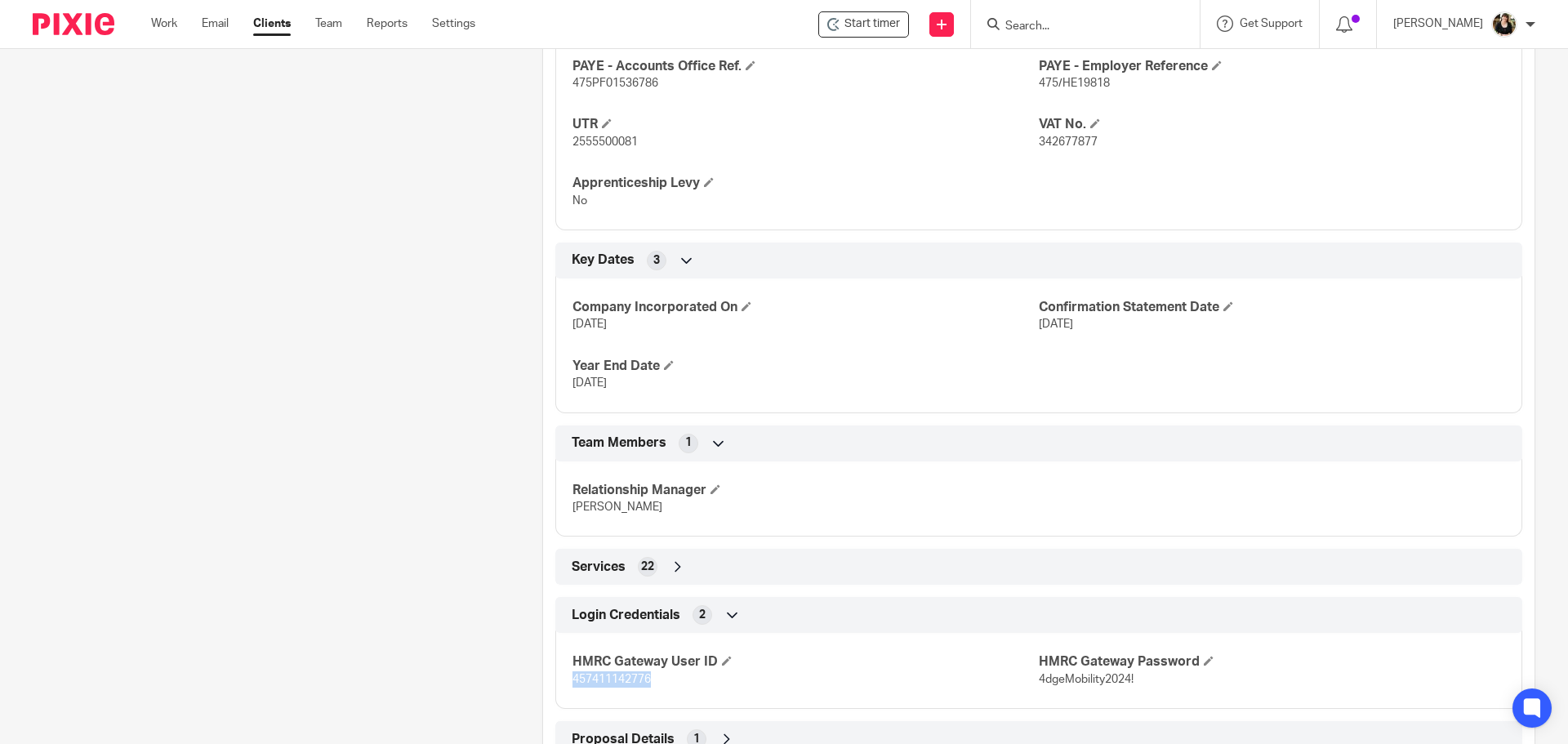
drag, startPoint x: 635, startPoint y: 695, endPoint x: 570, endPoint y: 699, distance: 65.1
click at [572, 687] on p "457411142776" at bounding box center [806, 679] width 466 height 16
copy span "457411142776"
click at [1099, 497] on div "Relationship Manager Martin" at bounding box center [1039, 493] width 967 height 88
drag, startPoint x: 1134, startPoint y: 698, endPoint x: 1031, endPoint y: 698, distance: 103.0
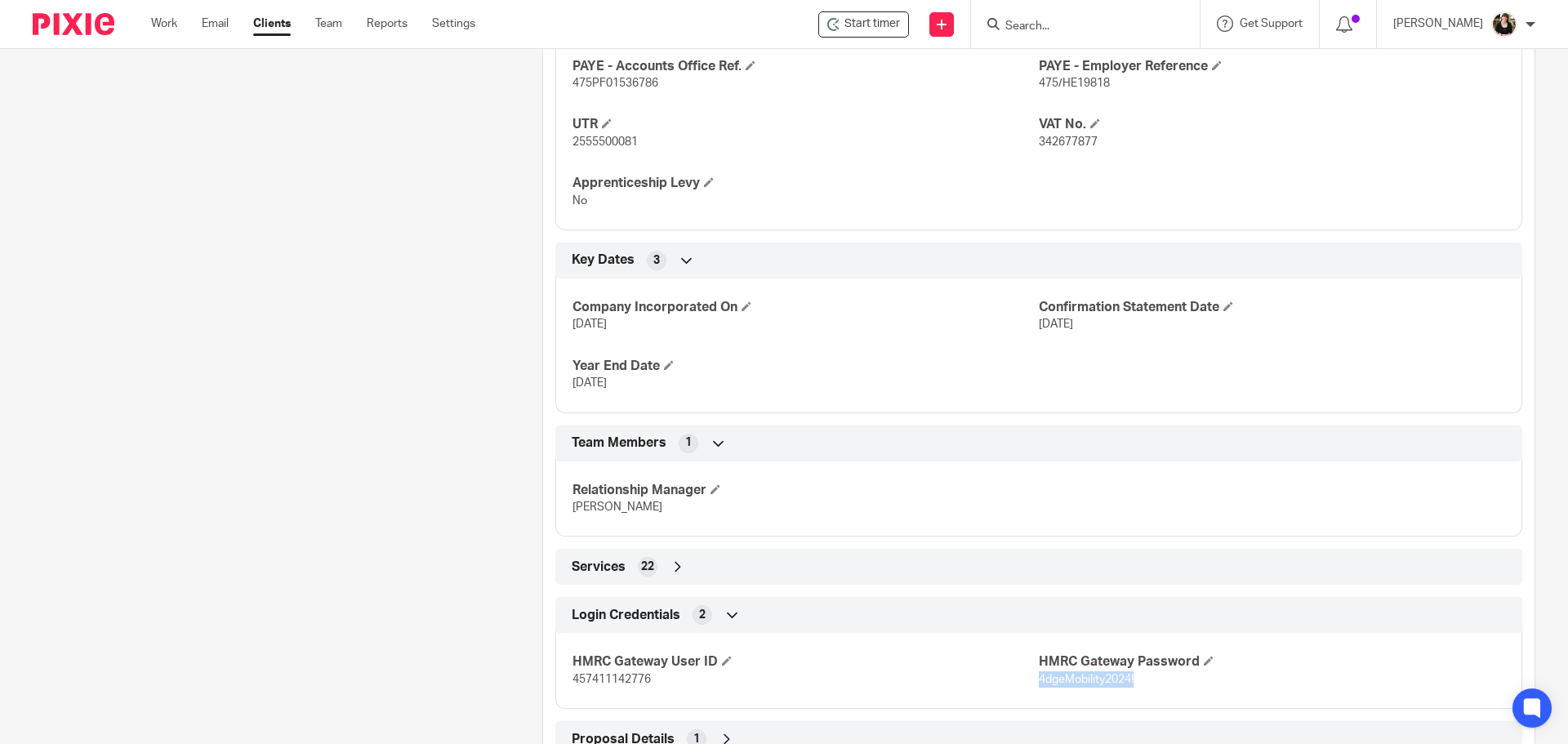
click at [1039, 687] on p "4dgeMobility2024!" at bounding box center [1272, 679] width 466 height 16
copy span "4dgeMobility2024!"
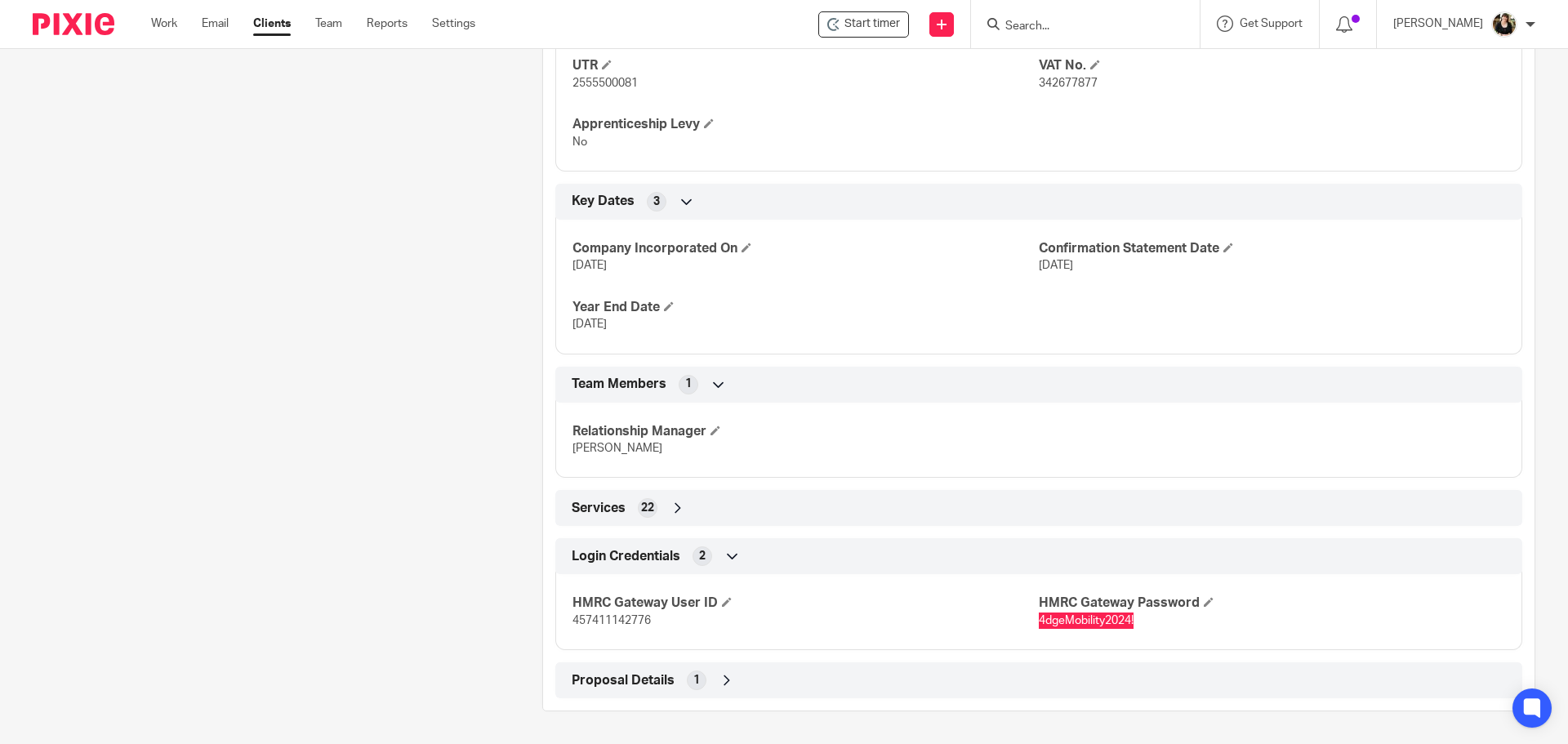
scroll to position [856, 0]
click at [1036, 22] on input "Search" at bounding box center [1077, 27] width 147 height 14
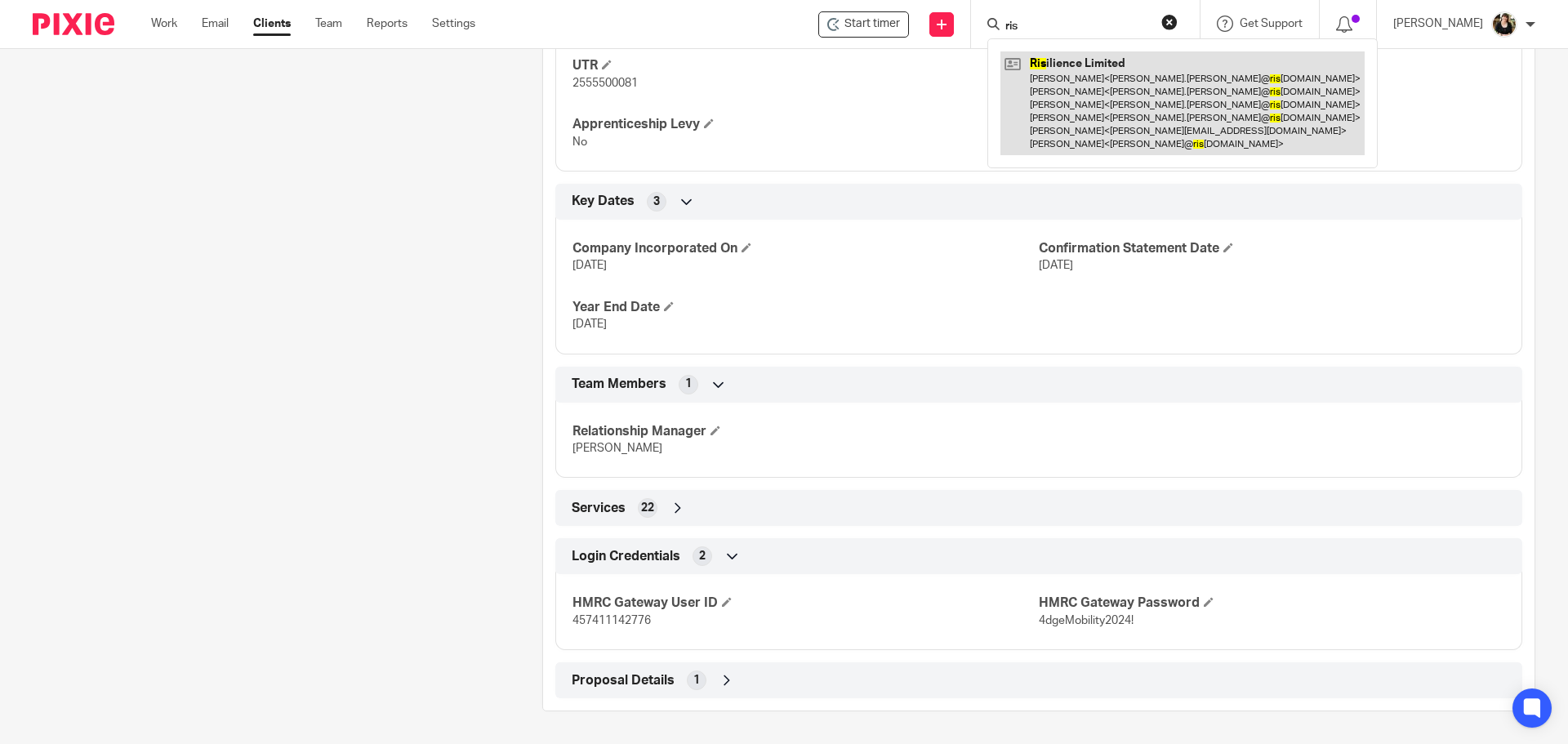
type input "ris"
click at [1081, 89] on link at bounding box center [1183, 103] width 365 height 103
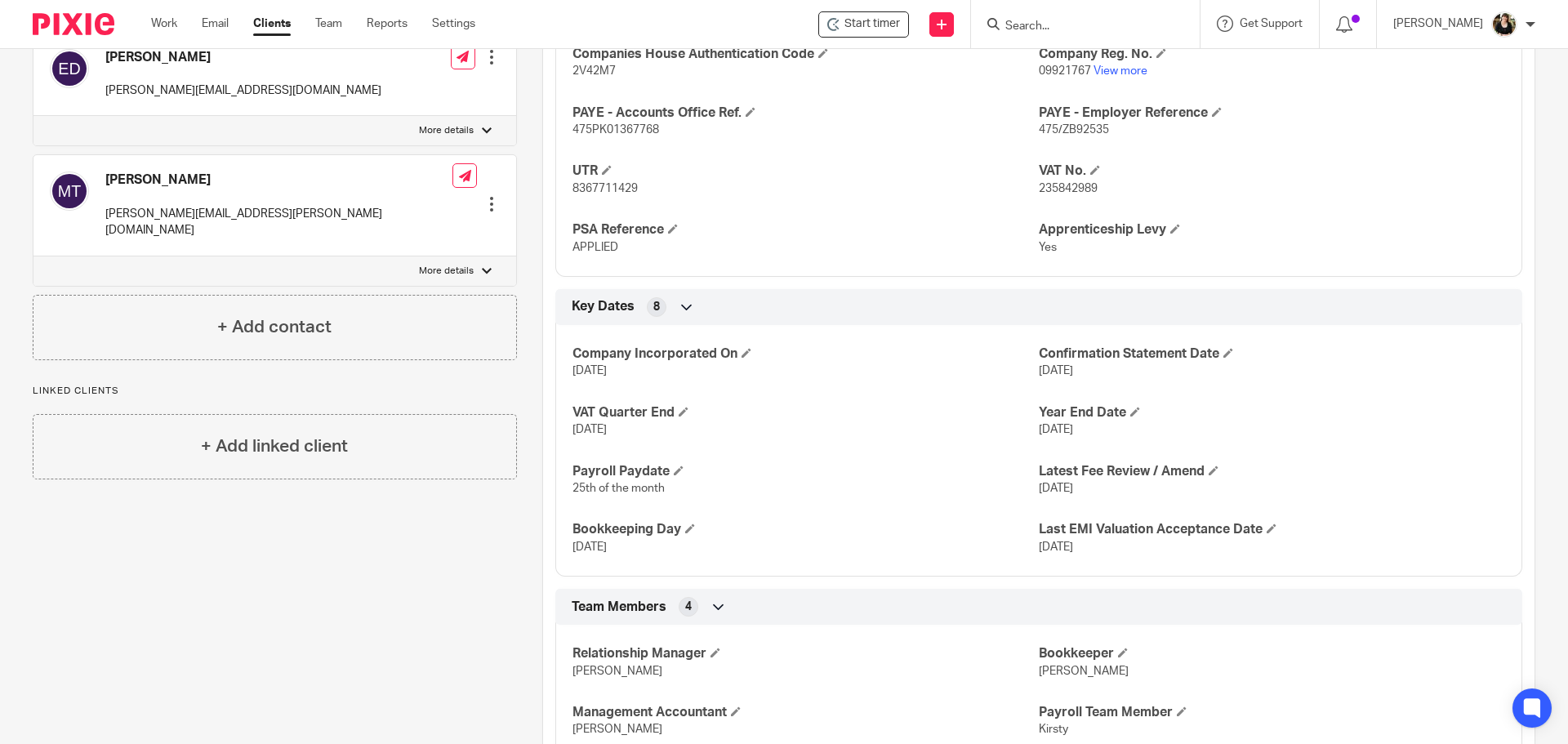
scroll to position [735, 0]
click at [1211, 474] on span at bounding box center [1213, 469] width 10 height 10
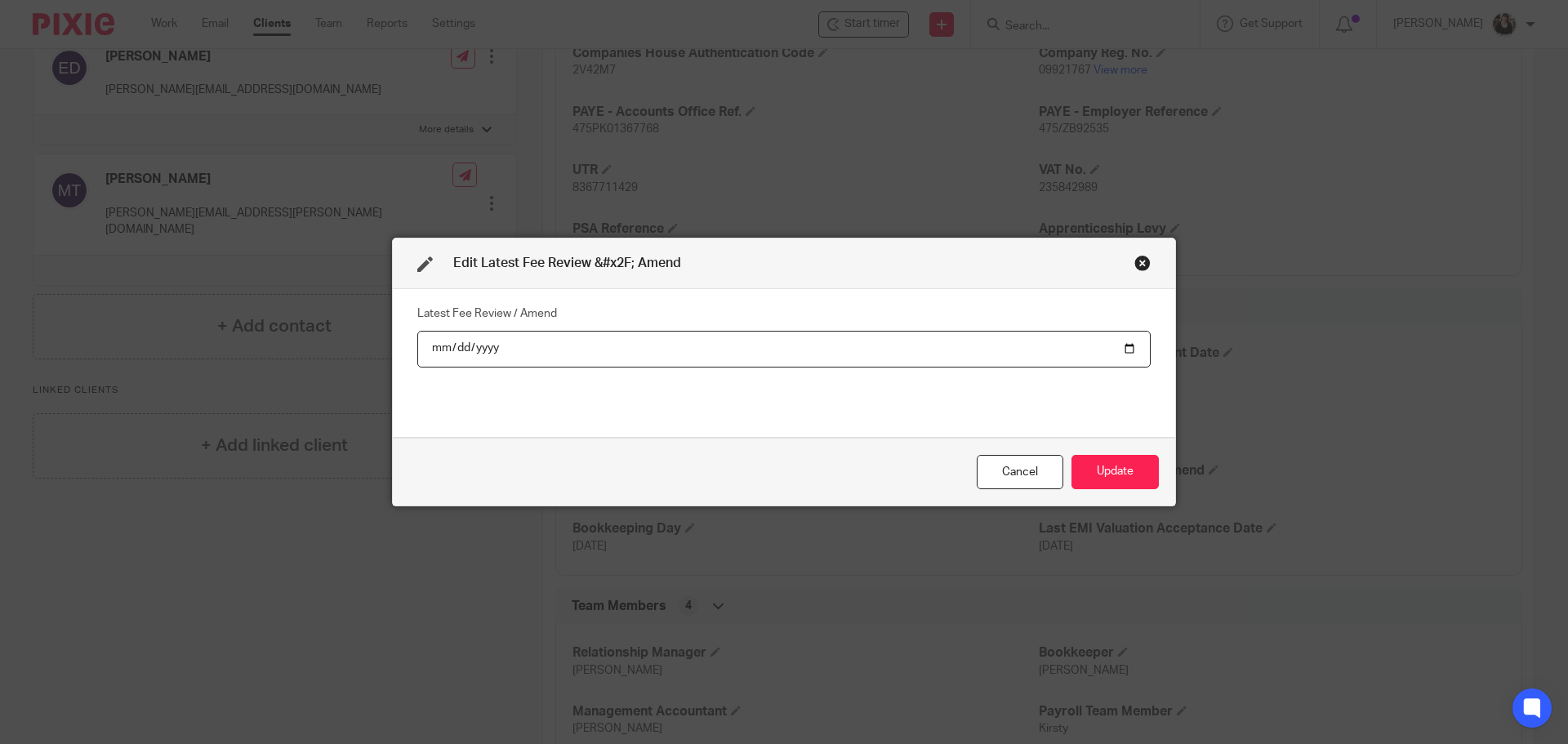
type input "2025-05-01"
type input "2025-09-01"
click at [1125, 470] on button "Update" at bounding box center [1115, 471] width 87 height 35
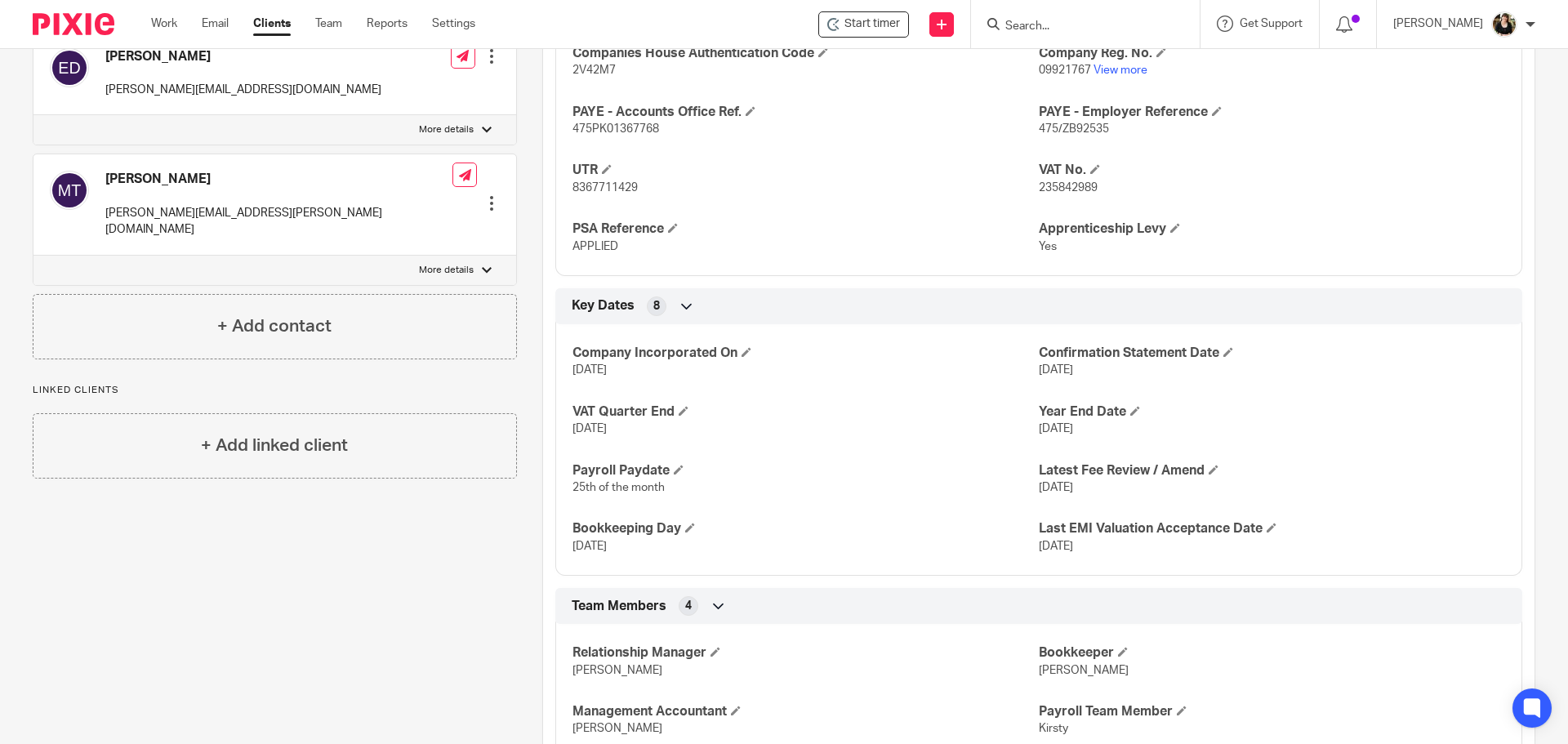
click at [1023, 20] on input "Search" at bounding box center [1077, 27] width 147 height 14
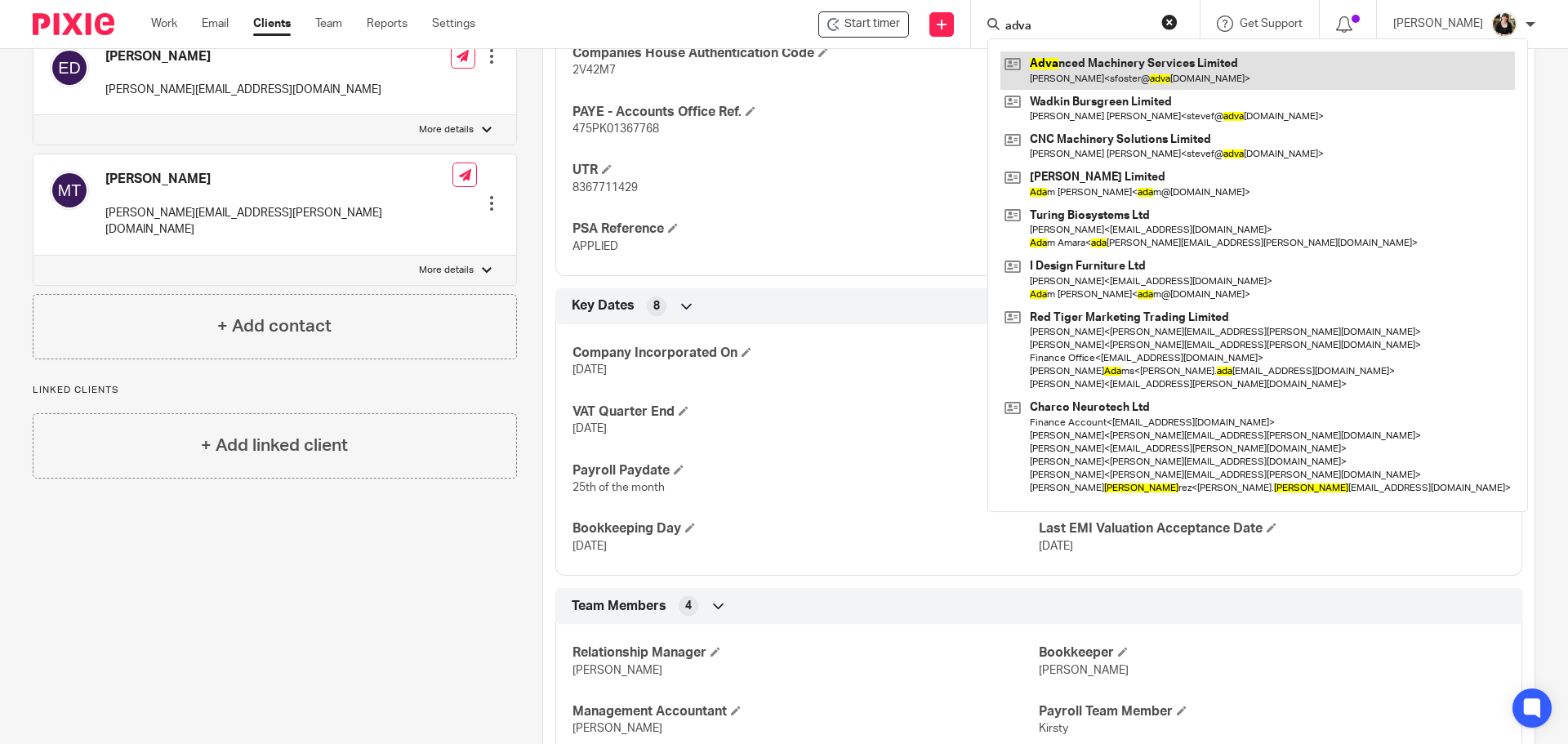
type input "adva"
click at [1074, 67] on link at bounding box center [1258, 70] width 515 height 38
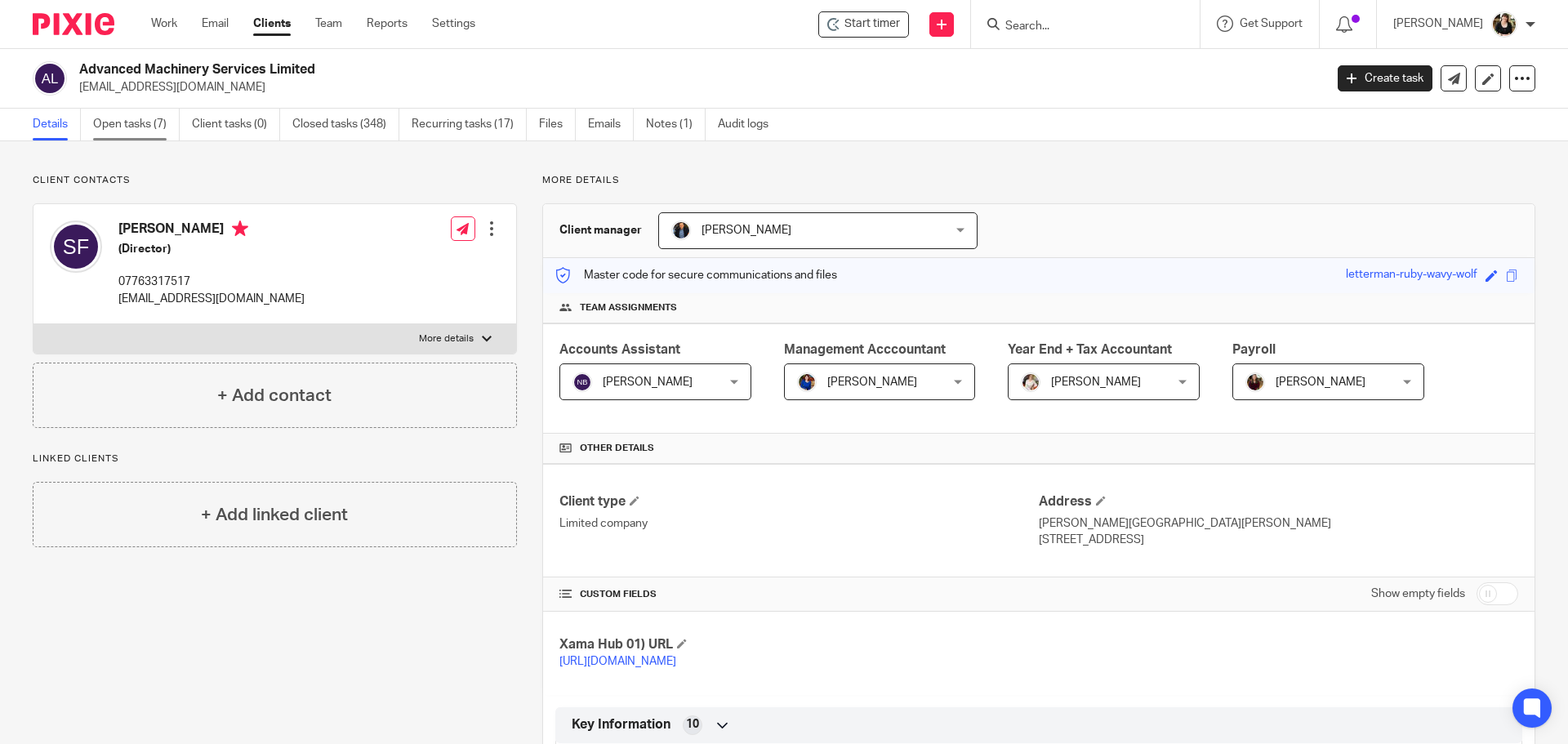
click at [128, 133] on link "Open tasks (7)" at bounding box center [136, 124] width 86 height 31
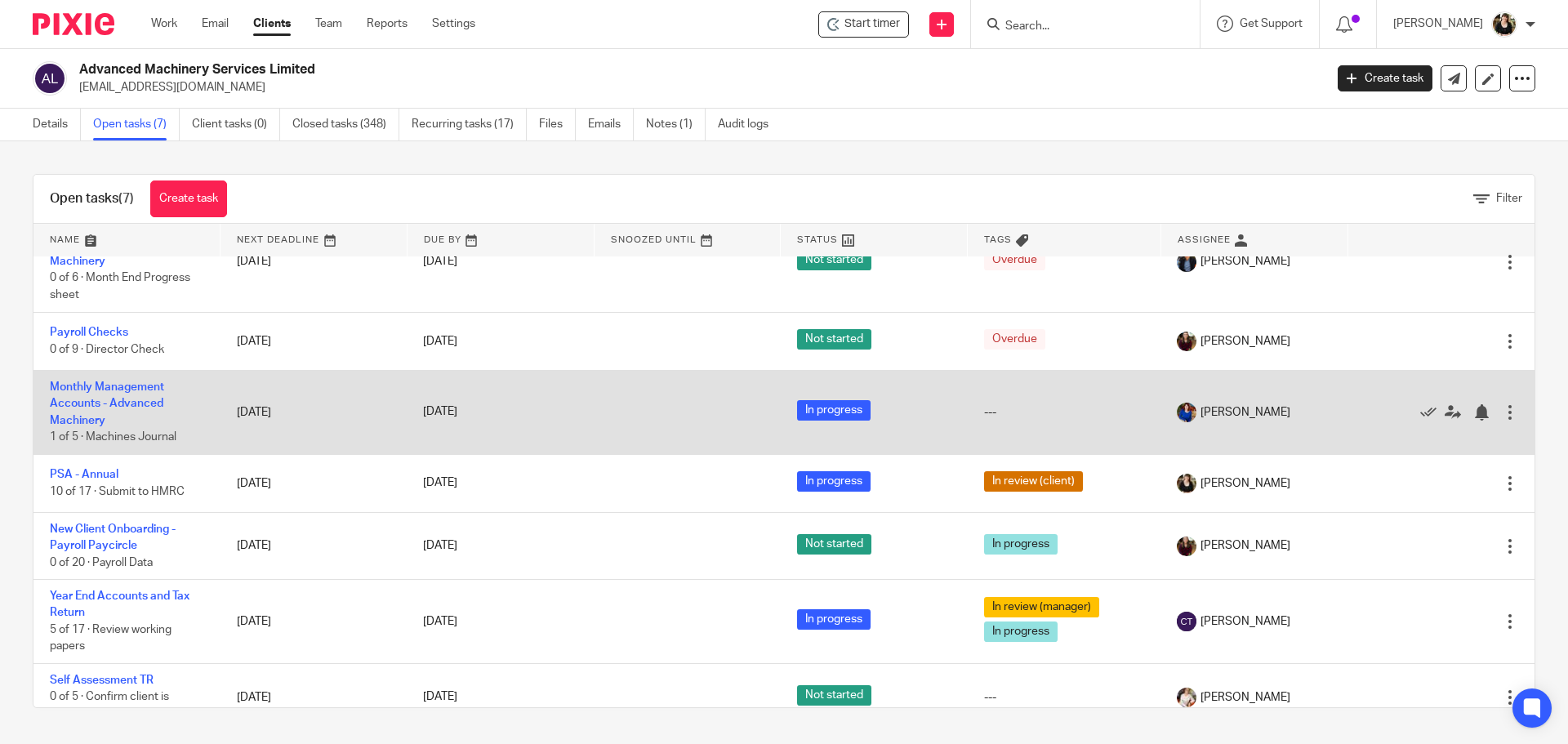
scroll to position [67, 0]
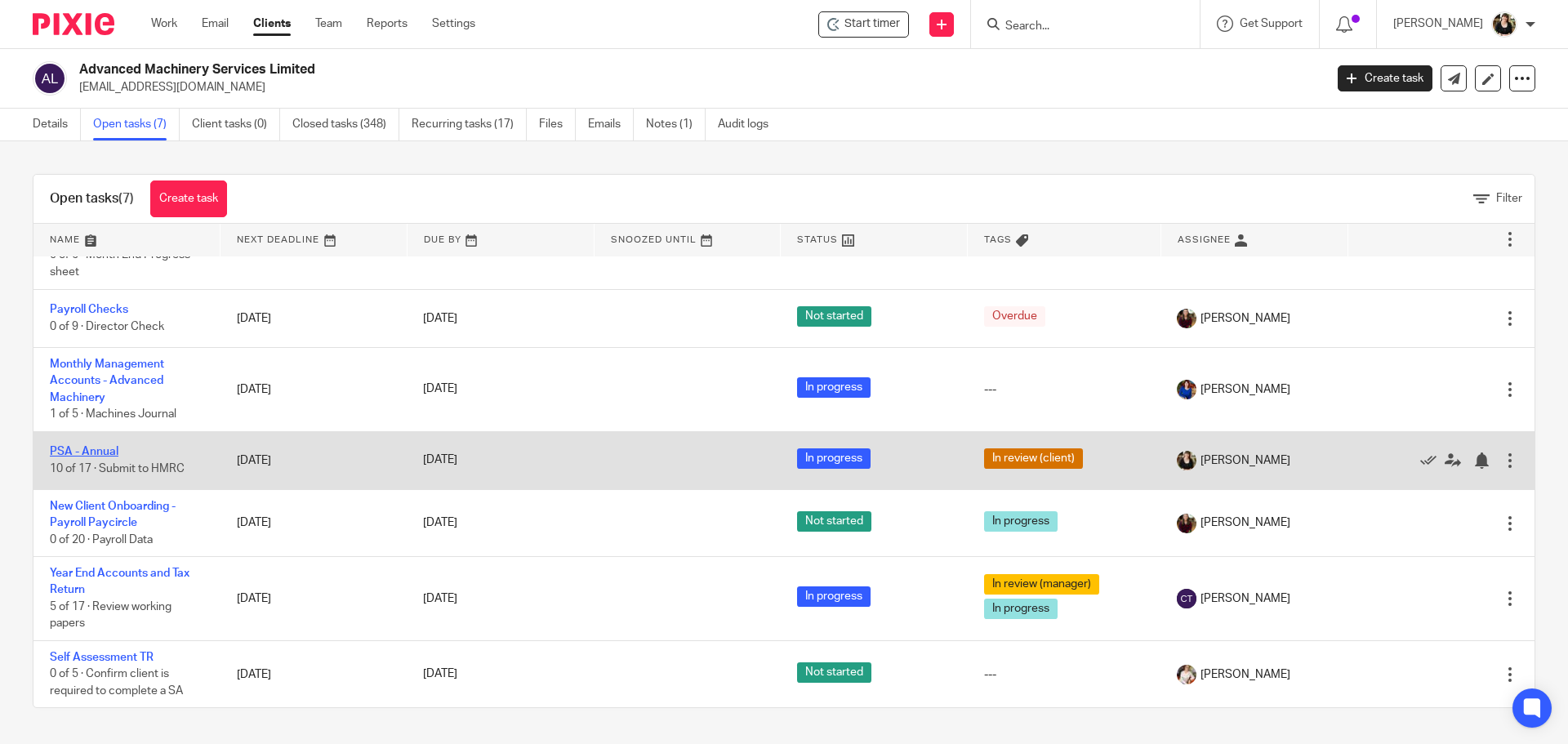
click at [107, 453] on link "PSA - Annual" at bounding box center [84, 451] width 68 height 12
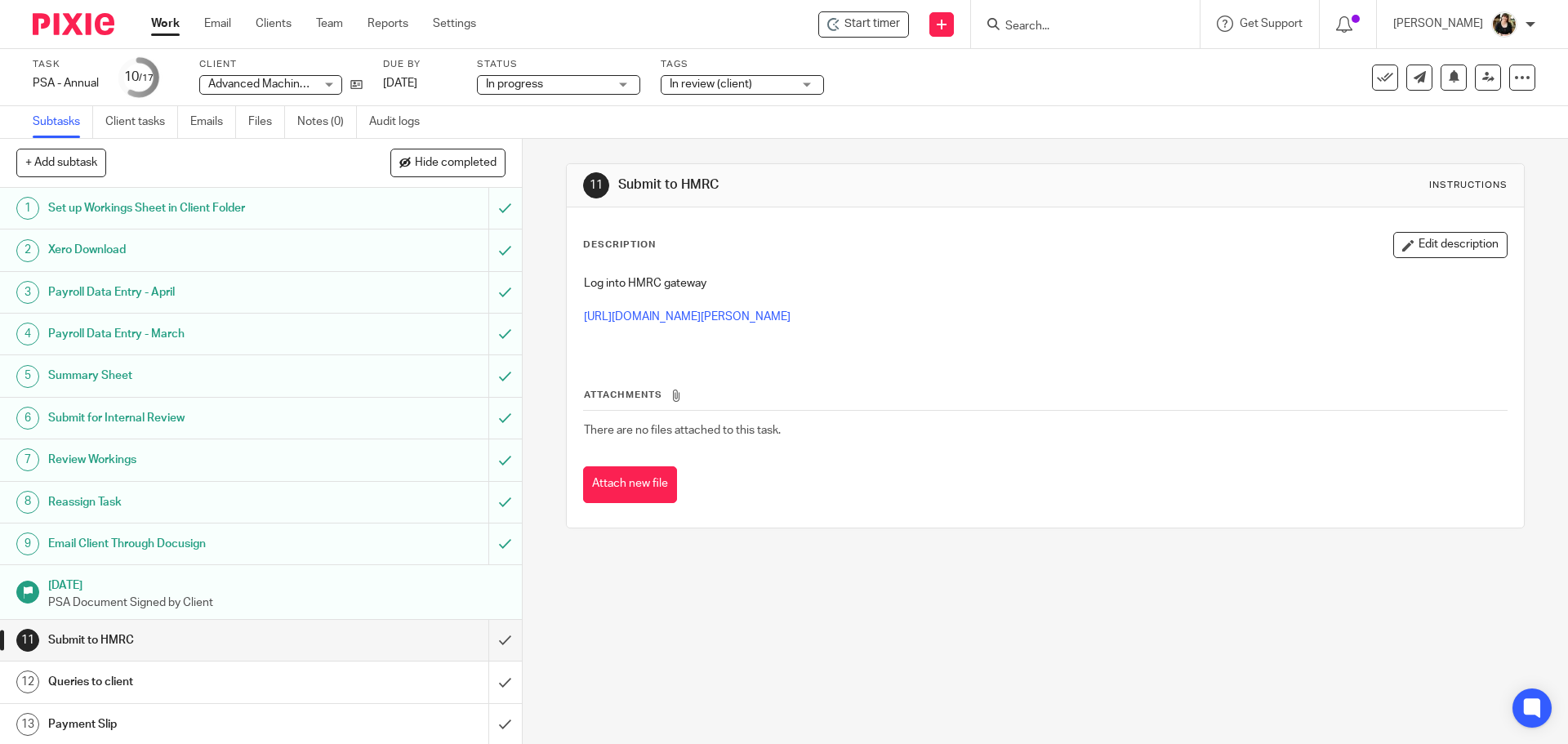
click at [883, 18] on span "Start timer" at bounding box center [872, 23] width 56 height 17
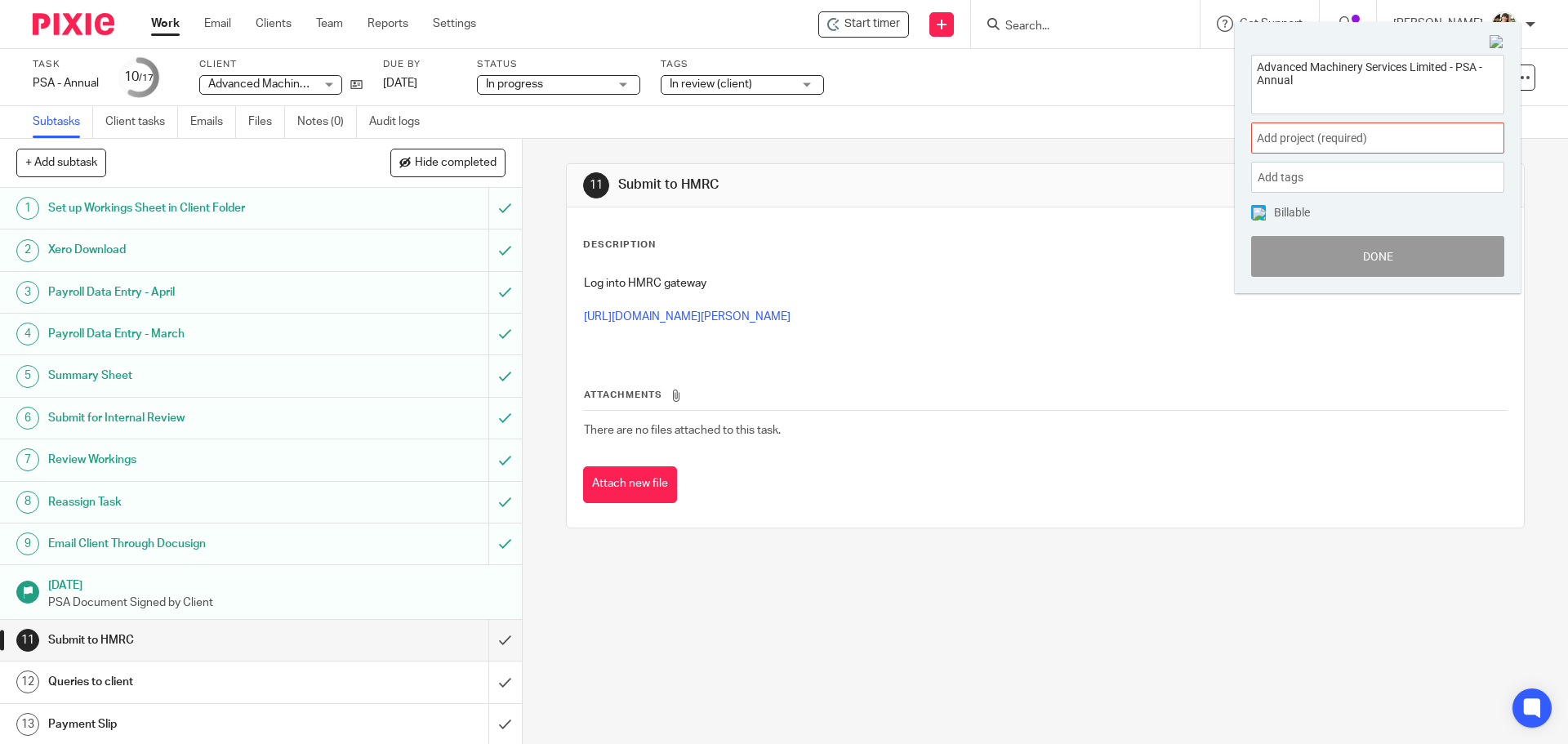
click at [1408, 139] on span "Add project (required) :" at bounding box center [1360, 138] width 206 height 17
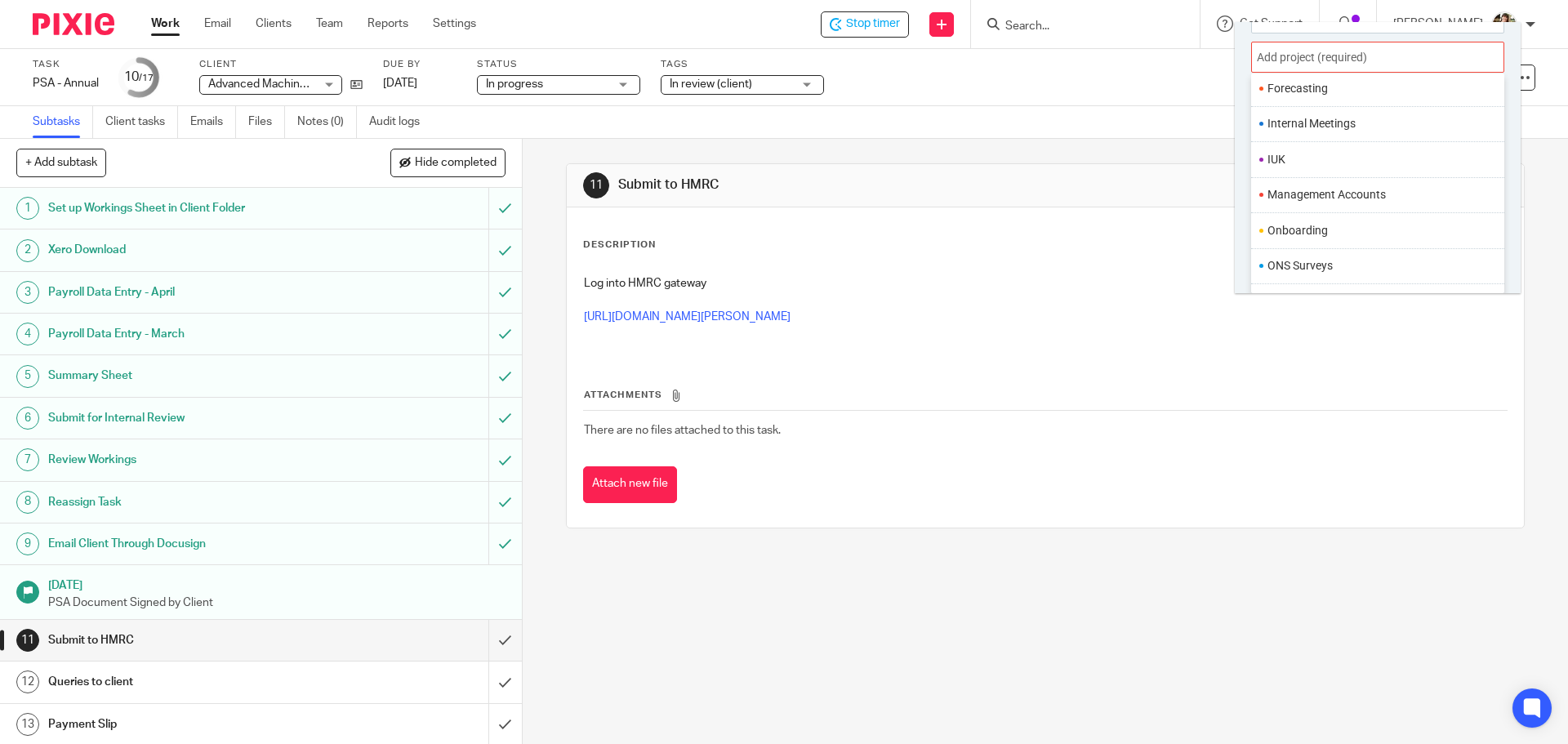
scroll to position [612, 0]
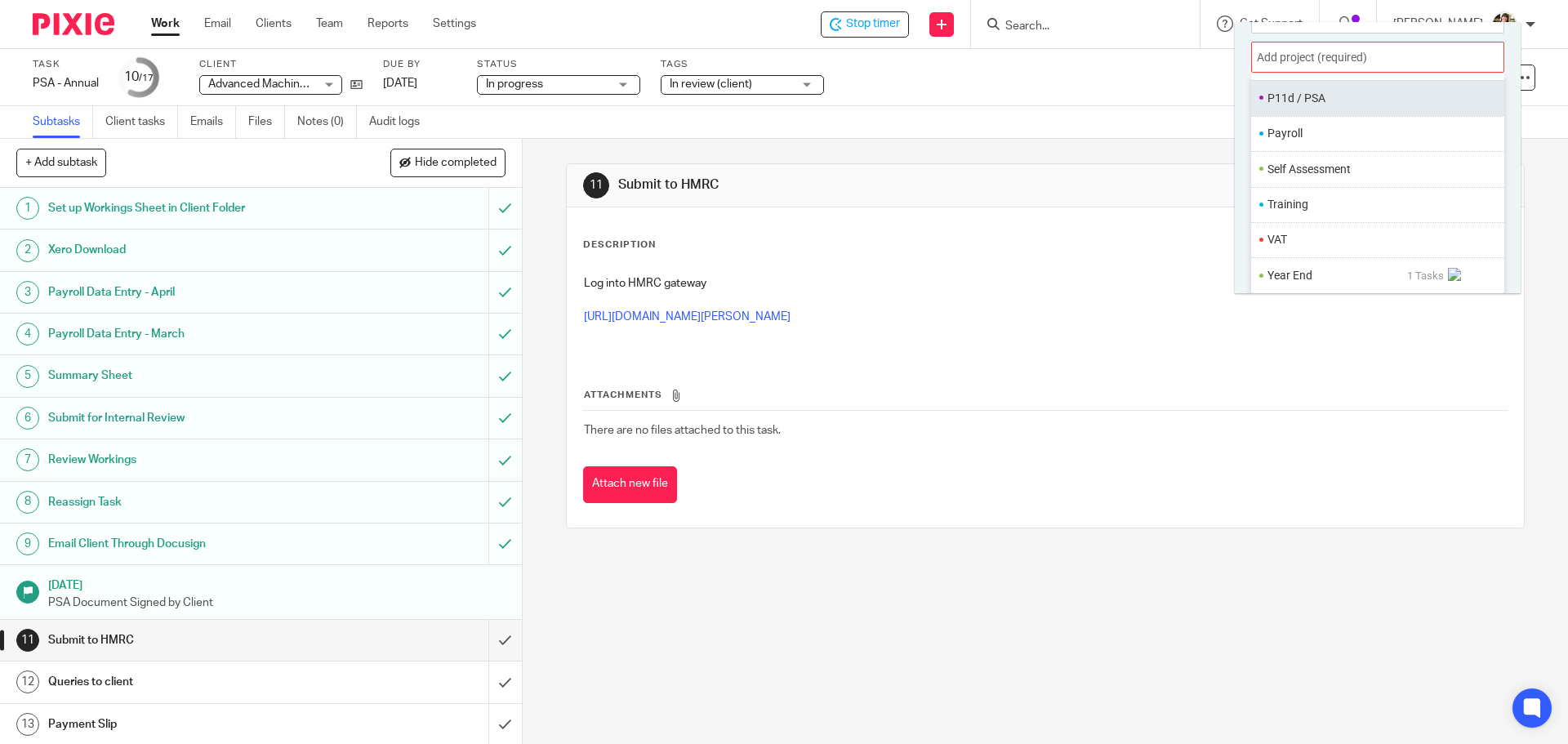
click at [1316, 97] on li "P11d / PSA" at bounding box center [1374, 98] width 213 height 17
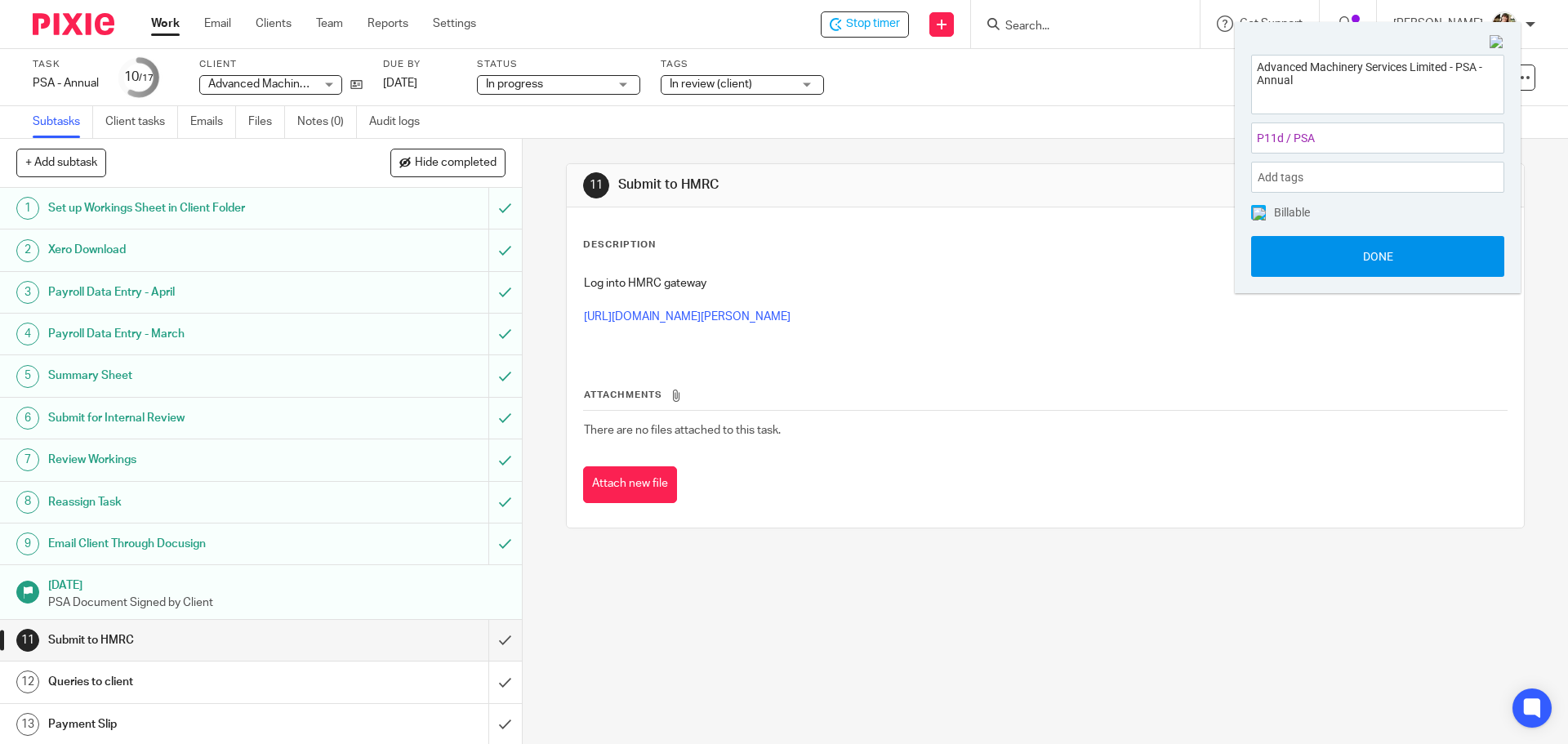
click at [1390, 248] on button "Done" at bounding box center [1377, 255] width 253 height 40
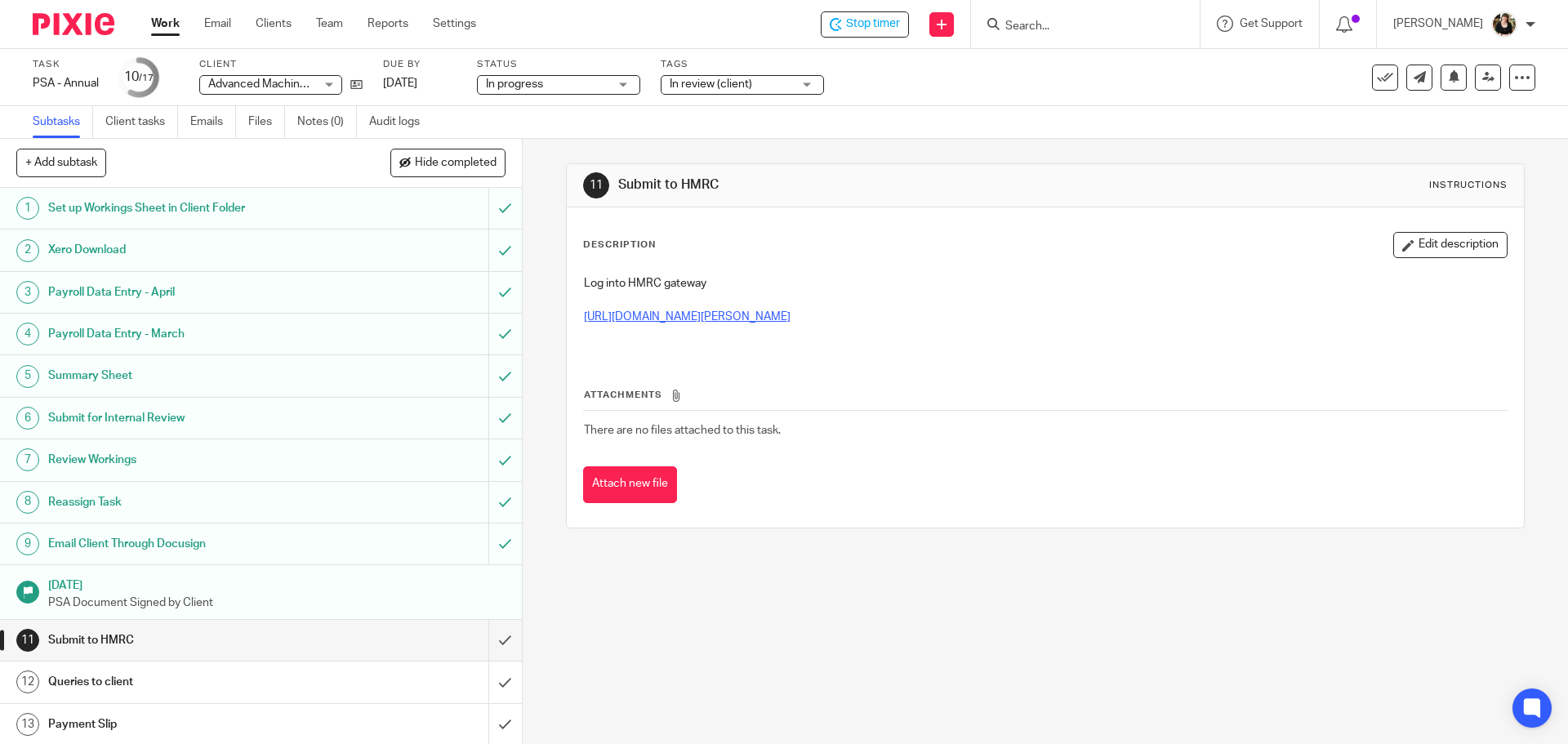
click at [790, 319] on link "https://www.gov.uk/government/publications/paye-paye-settlement-agreement-psa1" at bounding box center [688, 317] width 207 height 12
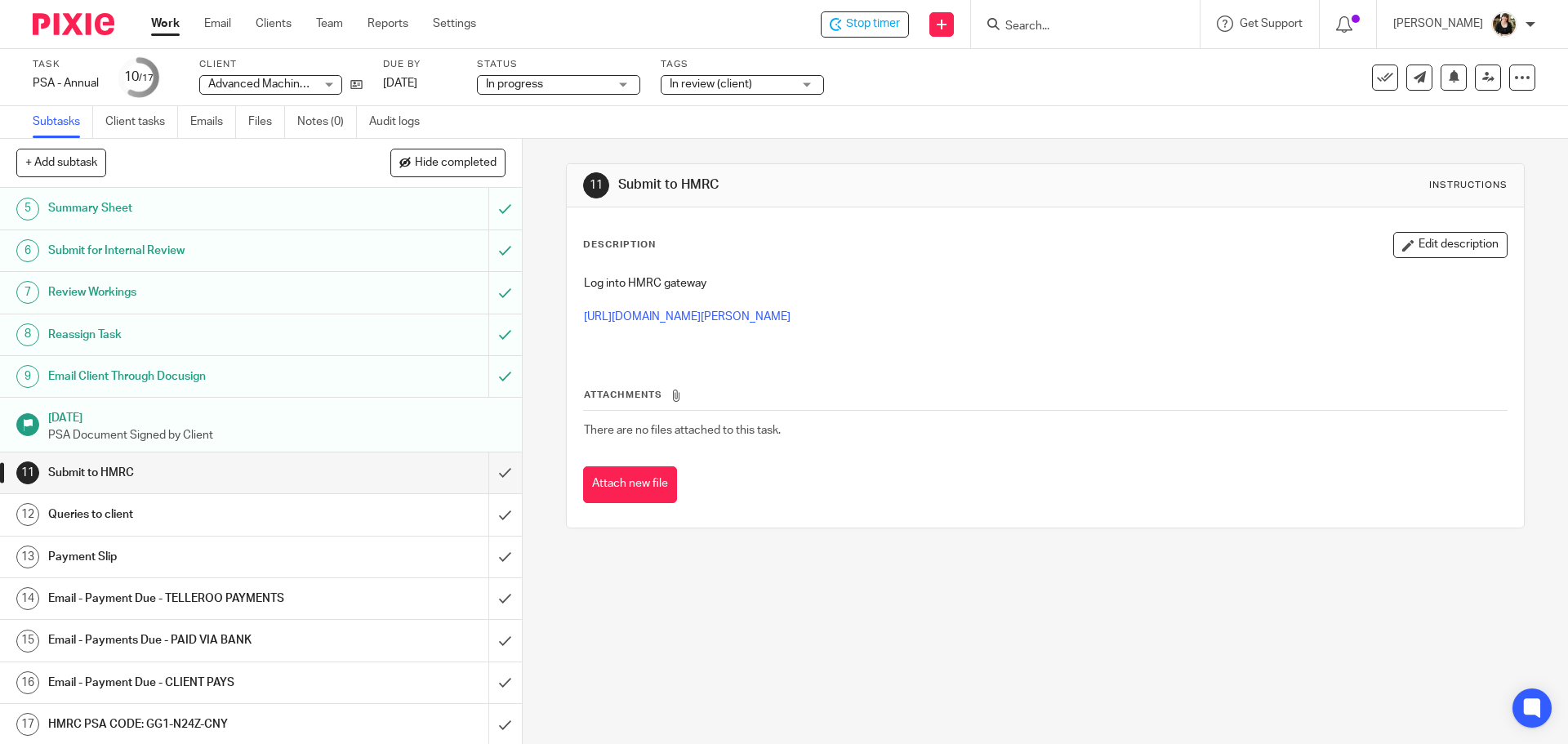
scroll to position [169, 0]
click at [221, 723] on h1 "HMRC PSA CODE: GG1-N24Z-CNY" at bounding box center [190, 722] width 283 height 24
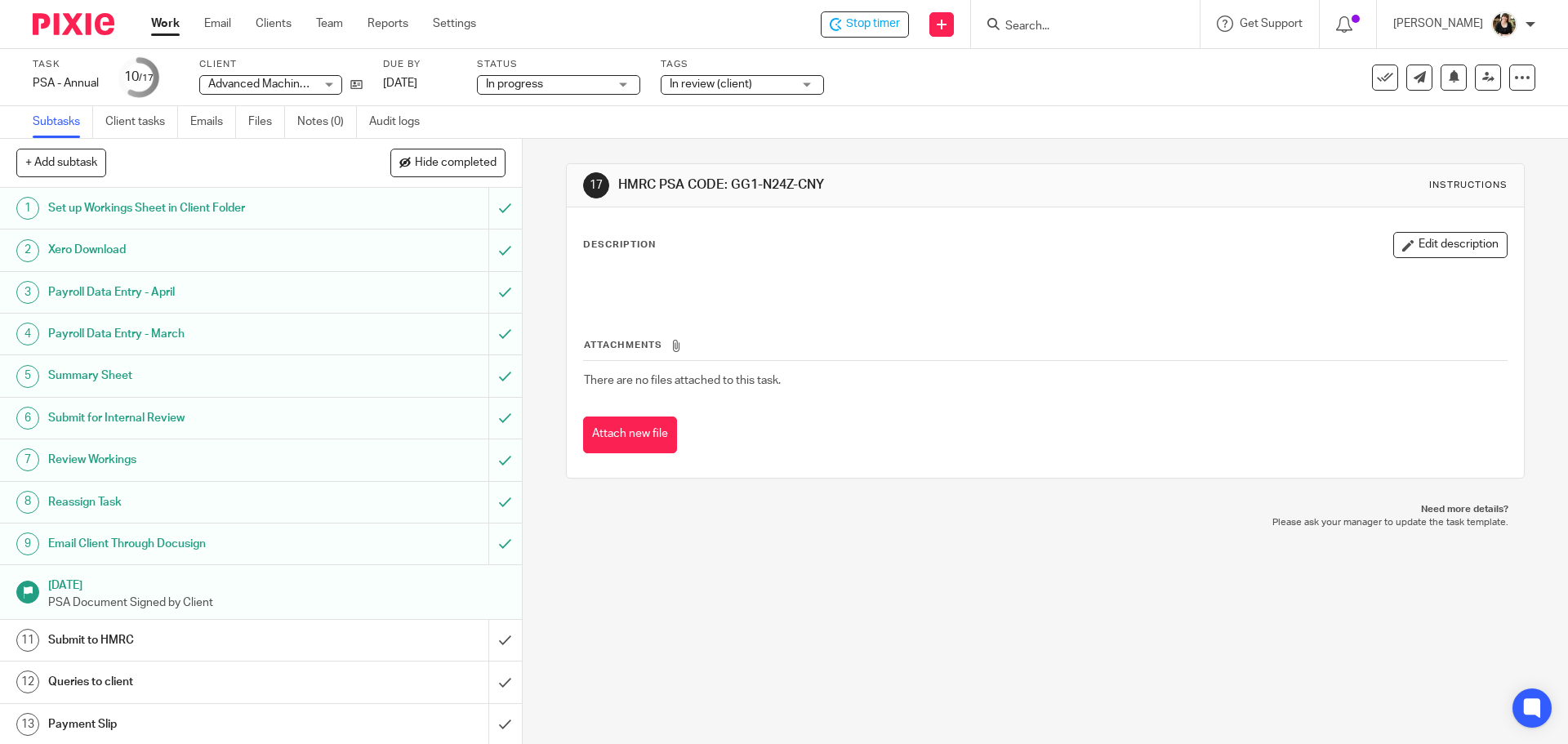
drag, startPoint x: 728, startPoint y: 183, endPoint x: 821, endPoint y: 187, distance: 93.1
click at [821, 187] on h1 "HMRC PSA CODE: GG1-N24Z-CNY" at bounding box center [850, 184] width 463 height 17
copy h1 "GG1-N24Z-CNY"
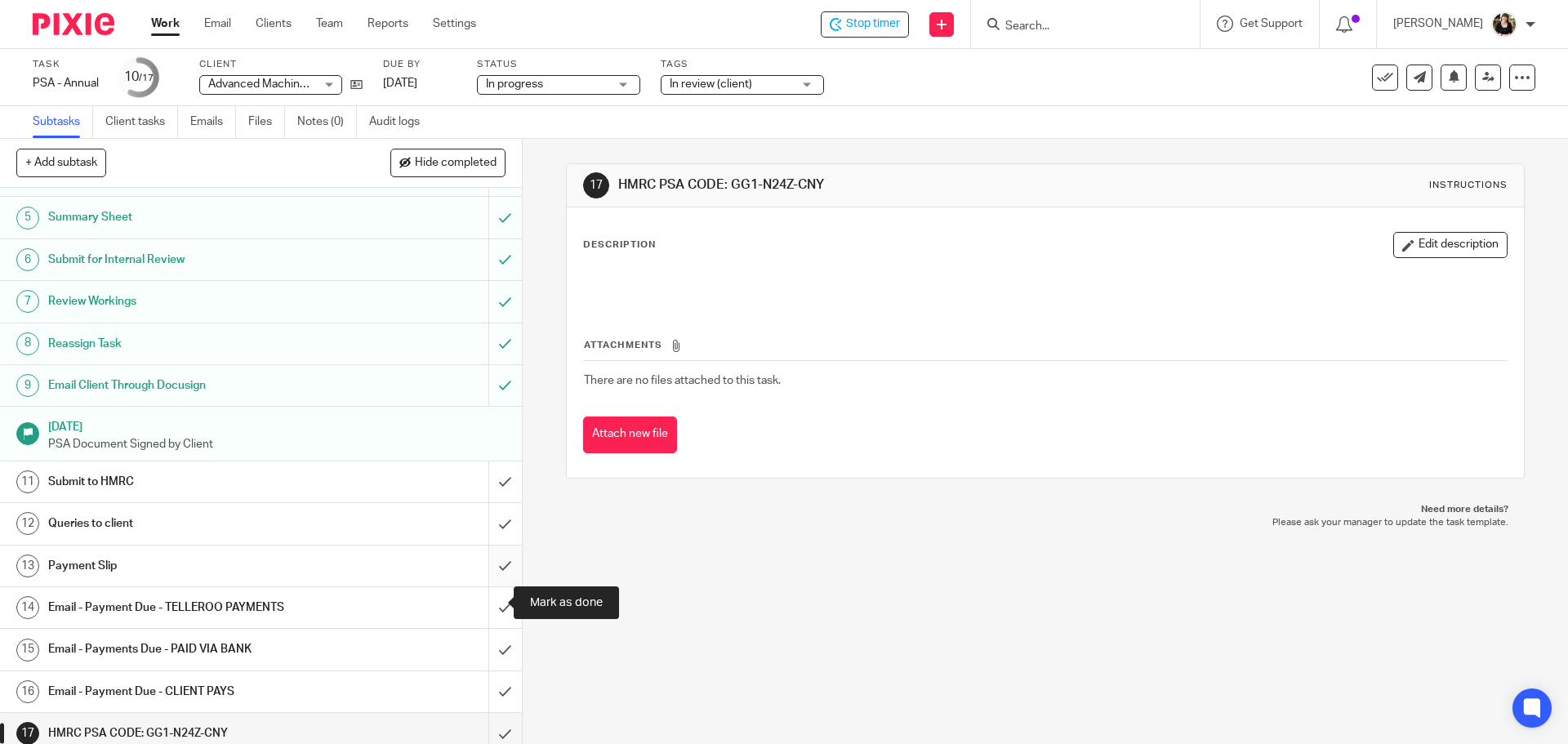
scroll to position [163, 0]
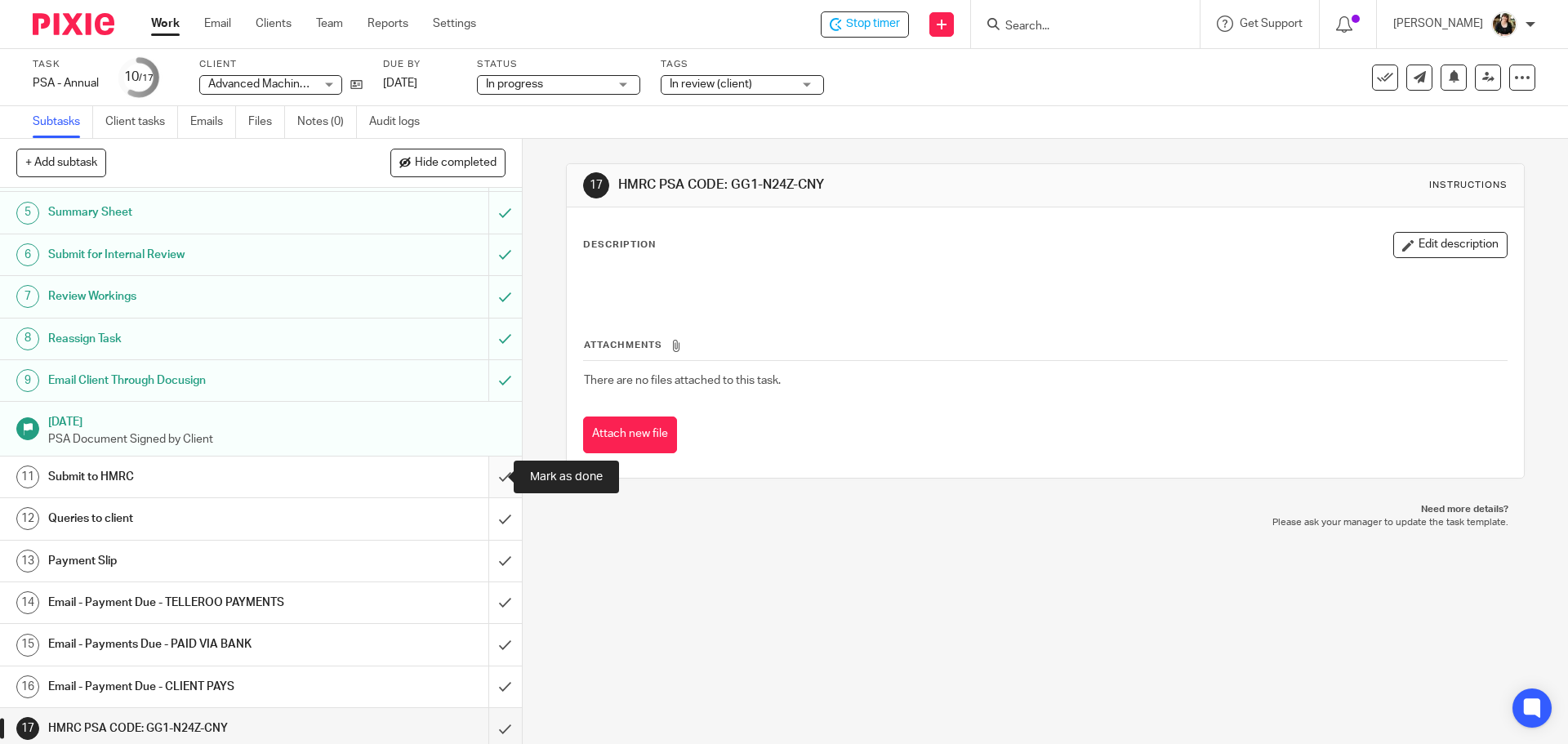
click at [492, 479] on input "submit" at bounding box center [261, 476] width 522 height 40
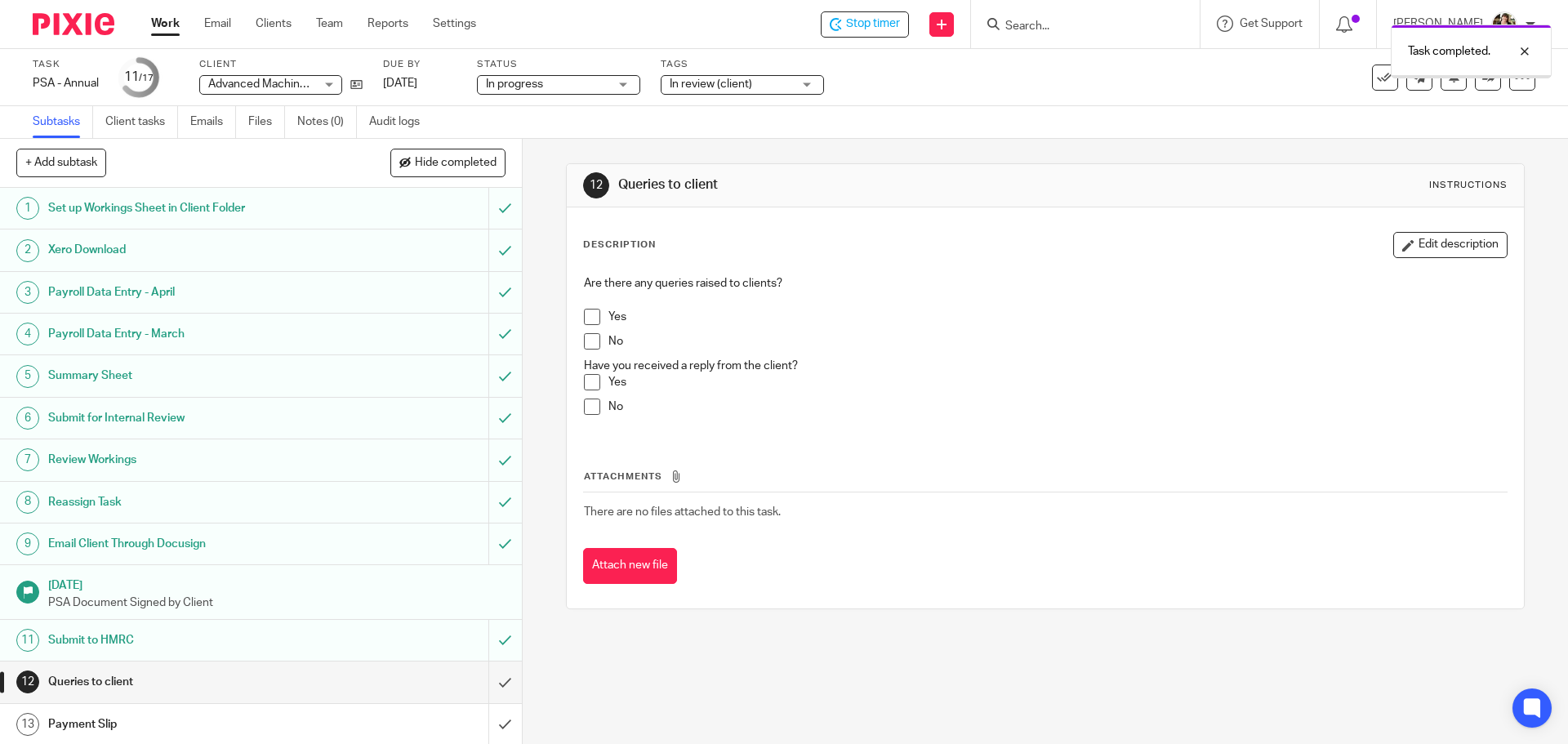
click at [584, 339] on span at bounding box center [592, 341] width 16 height 16
click at [493, 677] on input "submit" at bounding box center [261, 681] width 522 height 40
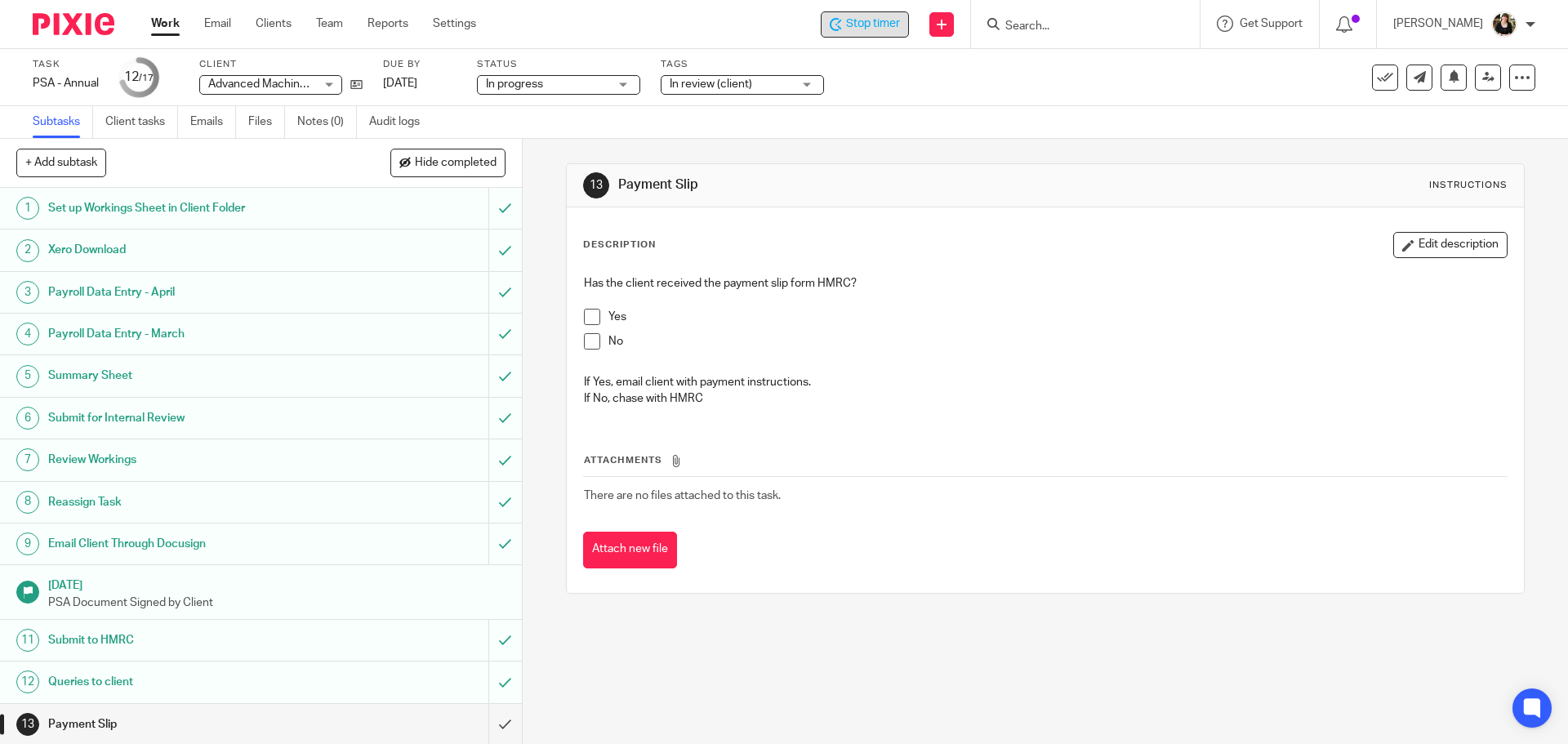
click at [861, 22] on span "Stop timer" at bounding box center [873, 23] width 54 height 17
click at [1531, 25] on div at bounding box center [1530, 24] width 10 height 10
click at [1449, 118] on span "Logout" at bounding box center [1460, 113] width 37 height 12
